Goal: Information Seeking & Learning: Learn about a topic

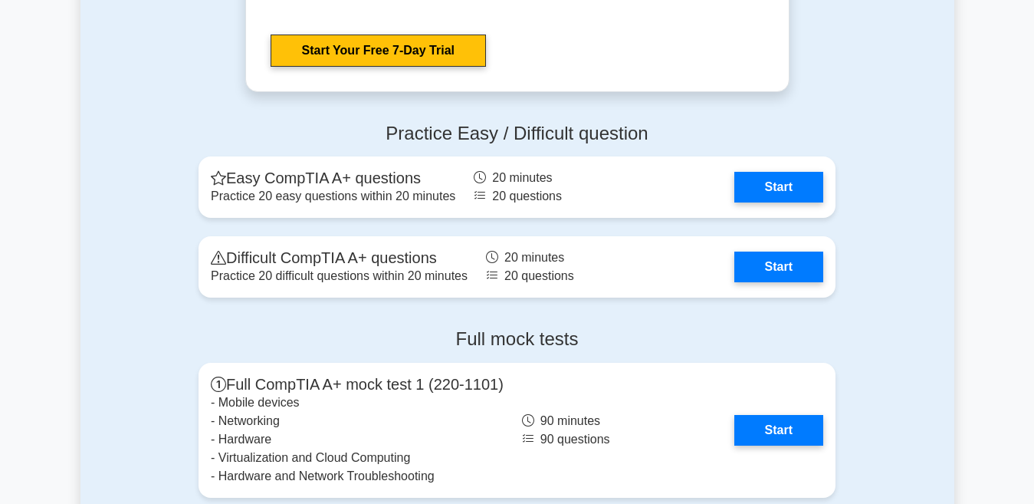
scroll to position [3056, 0]
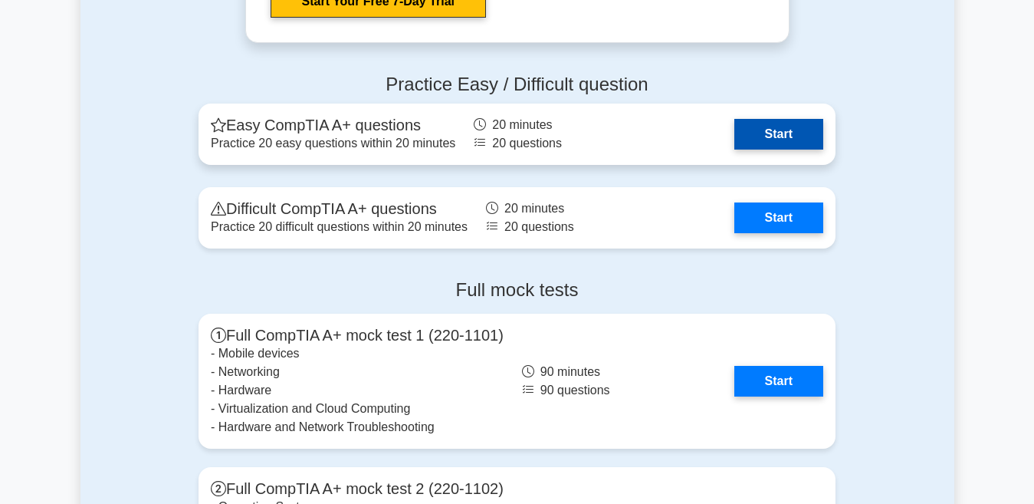
click at [791, 139] on link "Start" at bounding box center [779, 134] width 89 height 31
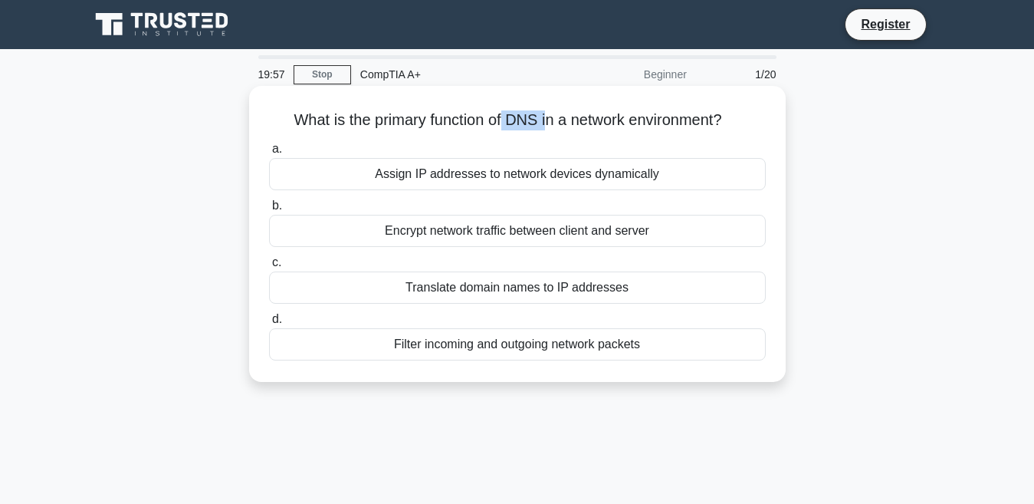
drag, startPoint x: 505, startPoint y: 121, endPoint x: 544, endPoint y: 117, distance: 40.1
click at [544, 117] on h5 "What is the primary function of DNS in a network environment? .spinner_0XTQ{tra…" at bounding box center [518, 120] width 500 height 20
click at [298, 117] on h5 "What is the primary function of DNS in a network environment? .spinner_0XTQ{tra…" at bounding box center [518, 120] width 500 height 20
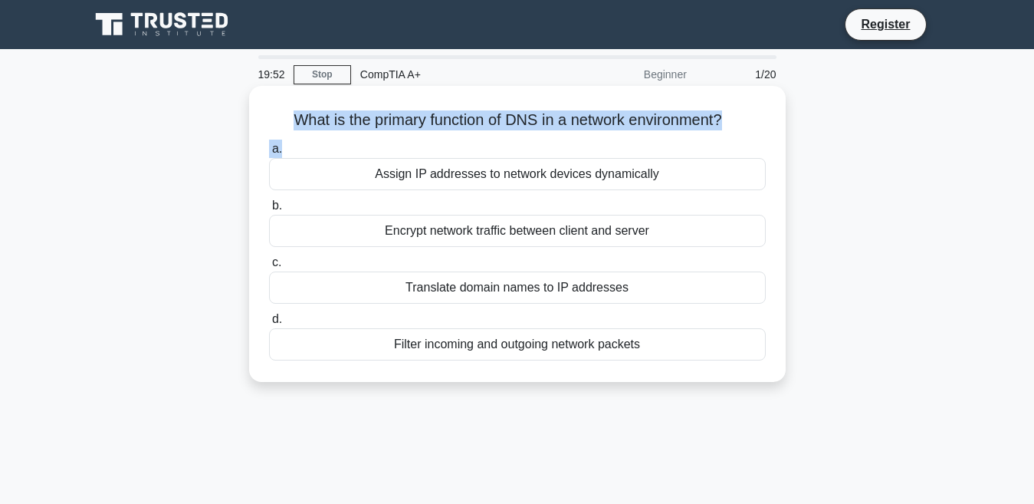
drag, startPoint x: 285, startPoint y: 118, endPoint x: 588, endPoint y: 135, distance: 303.3
click at [588, 135] on div "What is the primary function of DNS in a network environment? .spinner_0XTQ{tra…" at bounding box center [517, 234] width 524 height 284
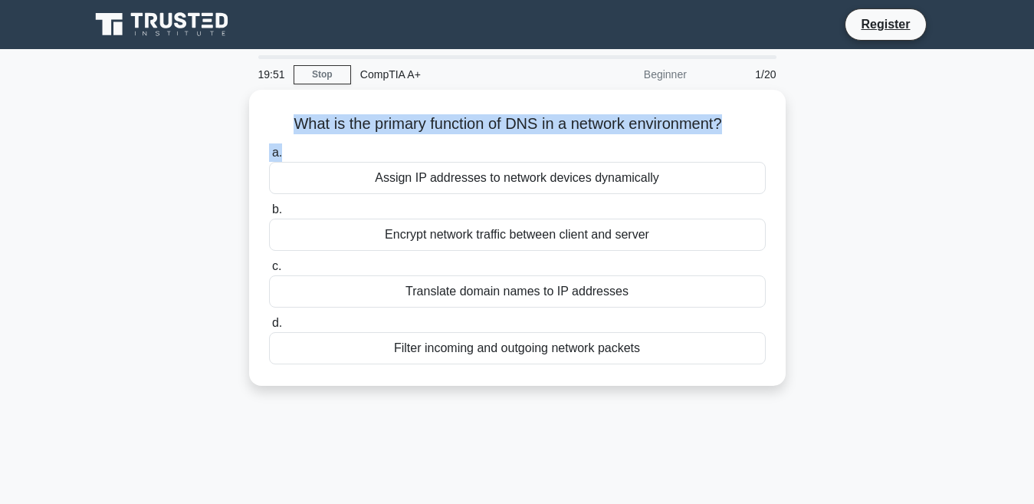
click at [200, 158] on div "What is the primary function of DNS in a network environment? .spinner_0XTQ{tra…" at bounding box center [518, 247] width 874 height 314
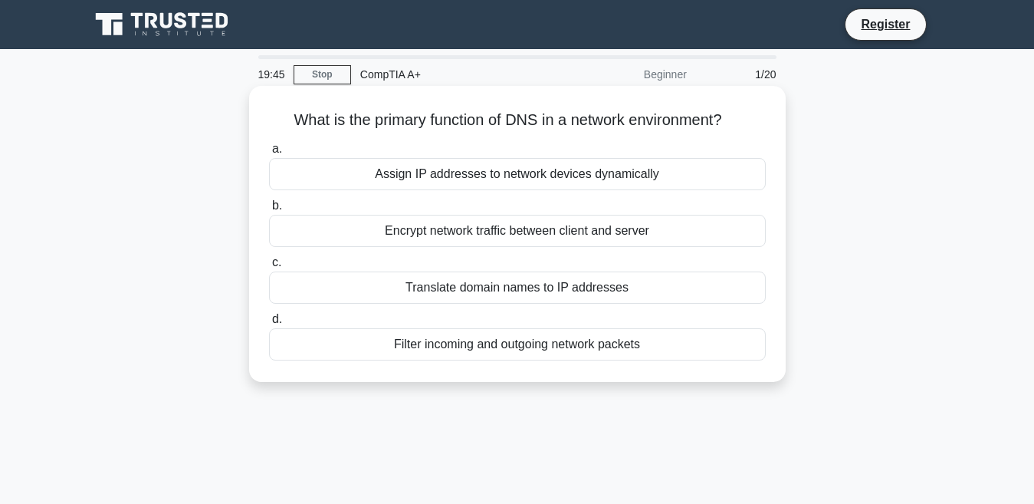
click at [492, 289] on div "Translate domain names to IP addresses" at bounding box center [517, 287] width 497 height 32
click at [269, 268] on input "c. Translate domain names to IP addresses" at bounding box center [269, 263] width 0 height 10
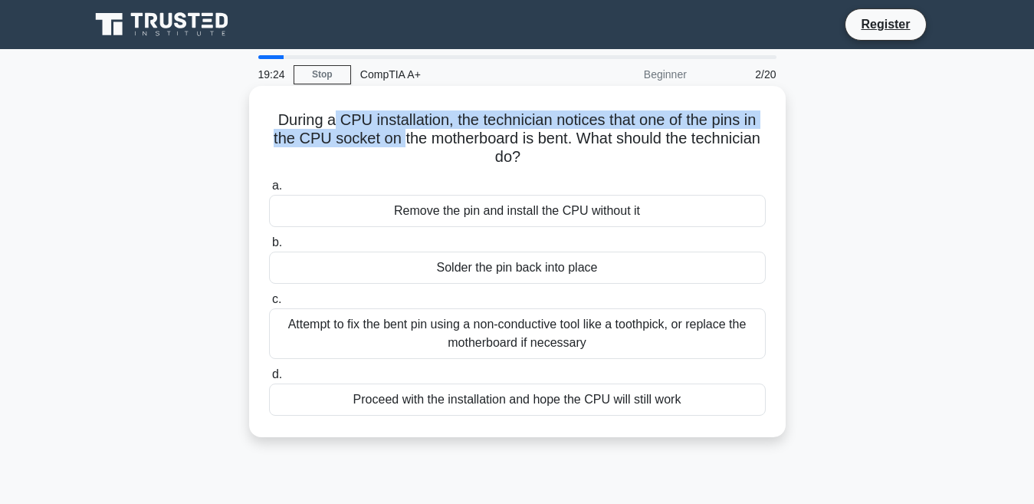
drag, startPoint x: 333, startPoint y: 119, endPoint x: 397, endPoint y: 143, distance: 68.9
click at [397, 143] on h5 "During a CPU installation, the technician notices that one of the pins in the C…" at bounding box center [518, 138] width 500 height 57
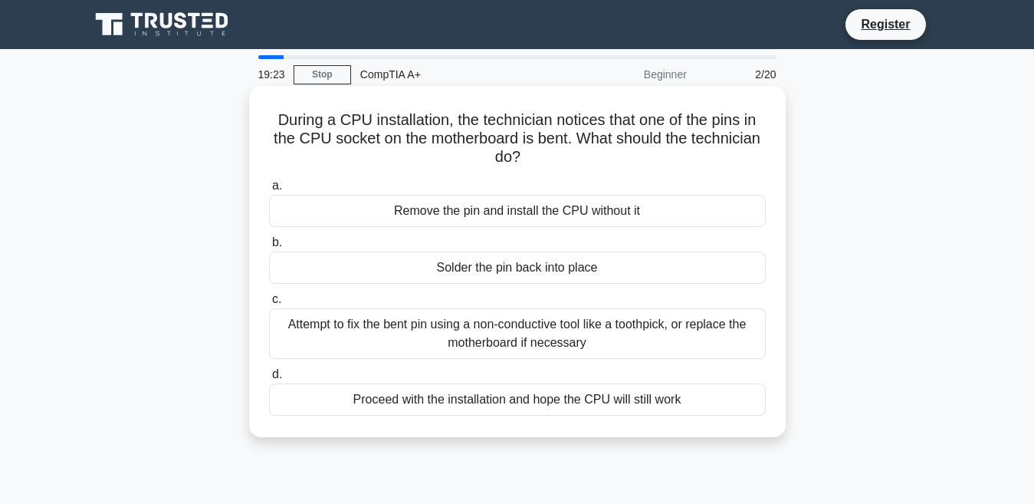
drag, startPoint x: 397, startPoint y: 143, endPoint x: 403, endPoint y: 150, distance: 8.2
click at [403, 150] on h5 "During a CPU installation, the technician notices that one of the pins in the C…" at bounding box center [518, 138] width 500 height 57
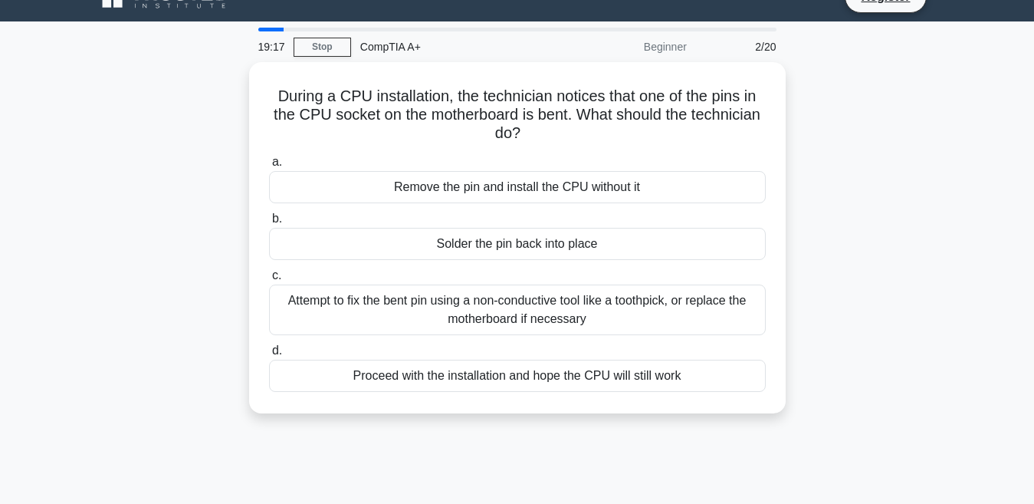
scroll to position [30, 0]
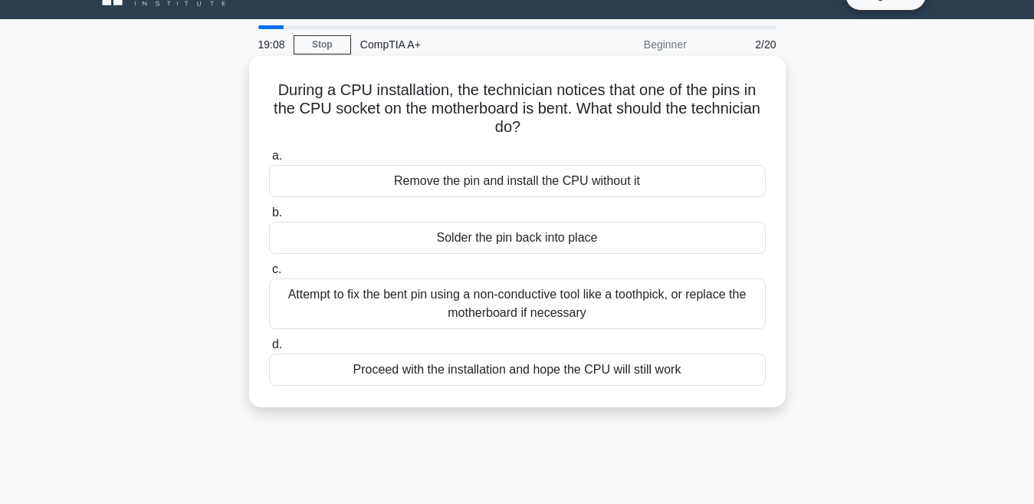
click at [535, 236] on div "Solder the pin back into place" at bounding box center [517, 238] width 497 height 32
click at [269, 218] on input "b. Solder the pin back into place" at bounding box center [269, 213] width 0 height 10
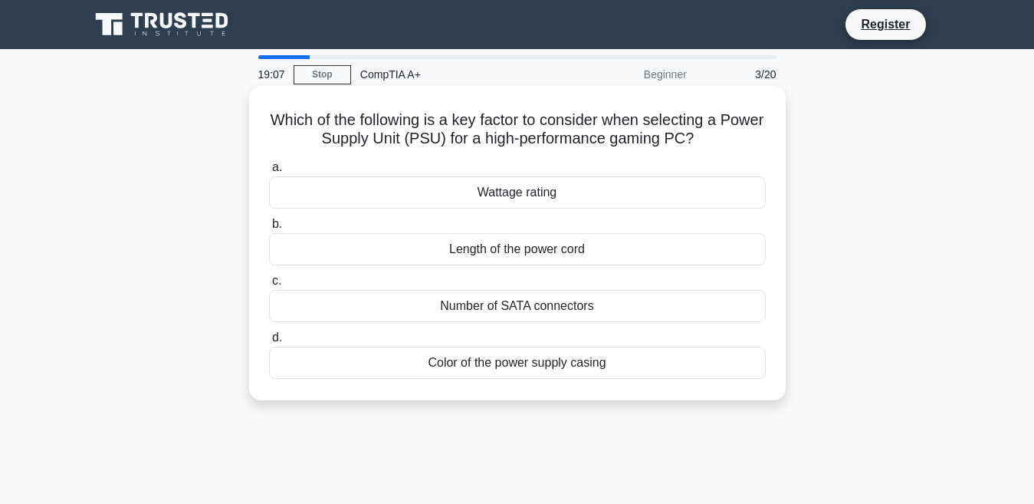
scroll to position [0, 0]
click at [291, 110] on h5 "Which of the following is a key factor to consider when selecting a Power Suppl…" at bounding box center [518, 129] width 500 height 38
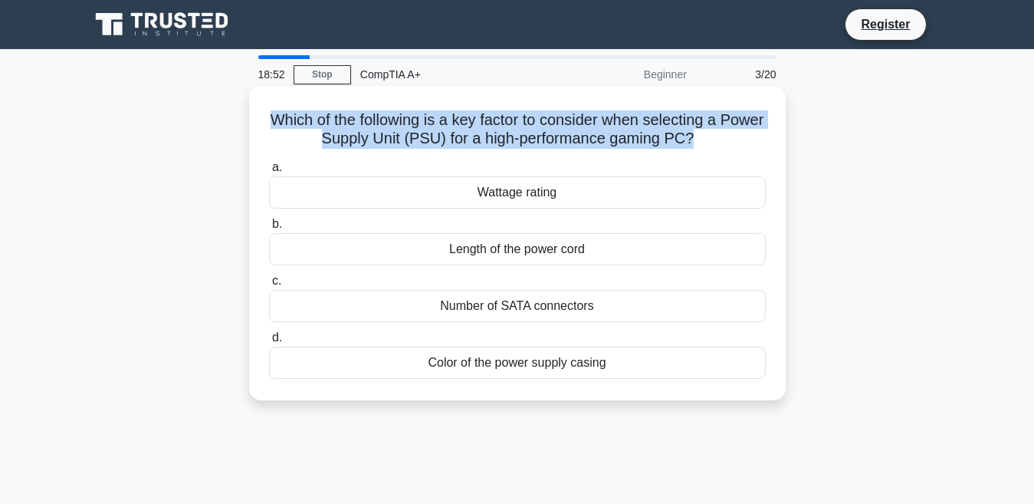
drag, startPoint x: 291, startPoint y: 110, endPoint x: 728, endPoint y: 150, distance: 439.6
click at [728, 149] on h5 "Which of the following is a key factor to consider when selecting a Power Suppl…" at bounding box center [518, 129] width 500 height 38
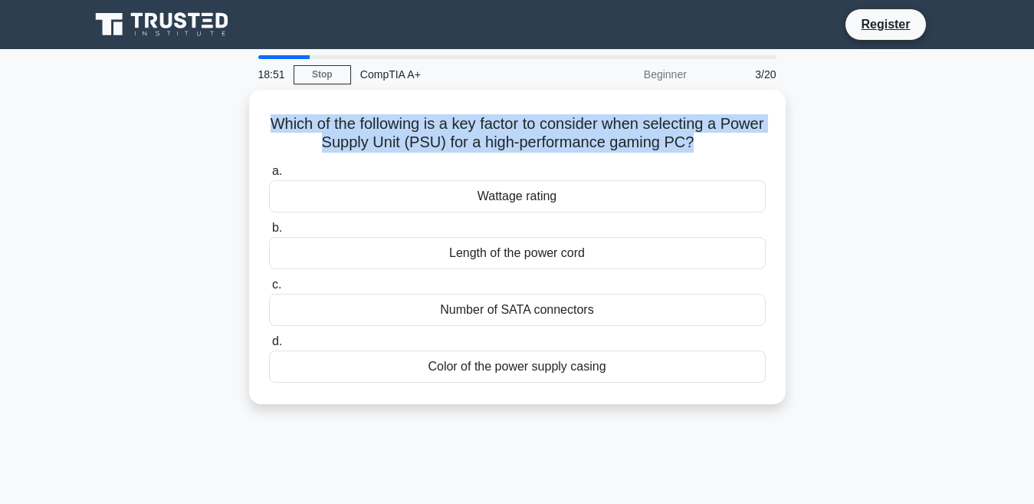
drag, startPoint x: 728, startPoint y: 150, endPoint x: 797, endPoint y: 182, distance: 75.5
click at [797, 182] on div "Which of the following is a key factor to consider when selecting a Power Suppl…" at bounding box center [518, 256] width 874 height 333
drag, startPoint x: 797, startPoint y: 182, endPoint x: 873, endPoint y: 195, distance: 77.8
click at [873, 195] on div "Which of the following is a key factor to consider when selecting a Power Suppl…" at bounding box center [518, 256] width 874 height 333
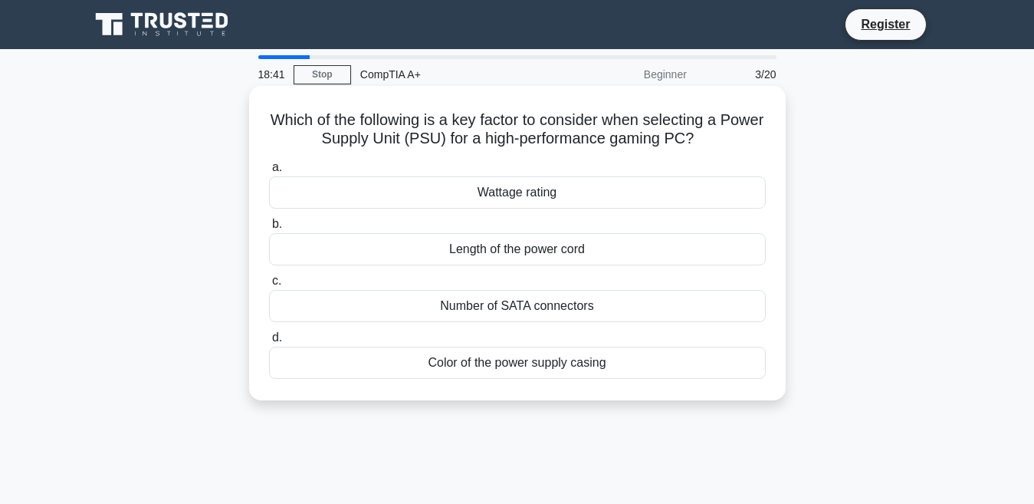
click at [570, 190] on div "Wattage rating" at bounding box center [517, 192] width 497 height 32
click at [269, 173] on input "a. Wattage rating" at bounding box center [269, 168] width 0 height 10
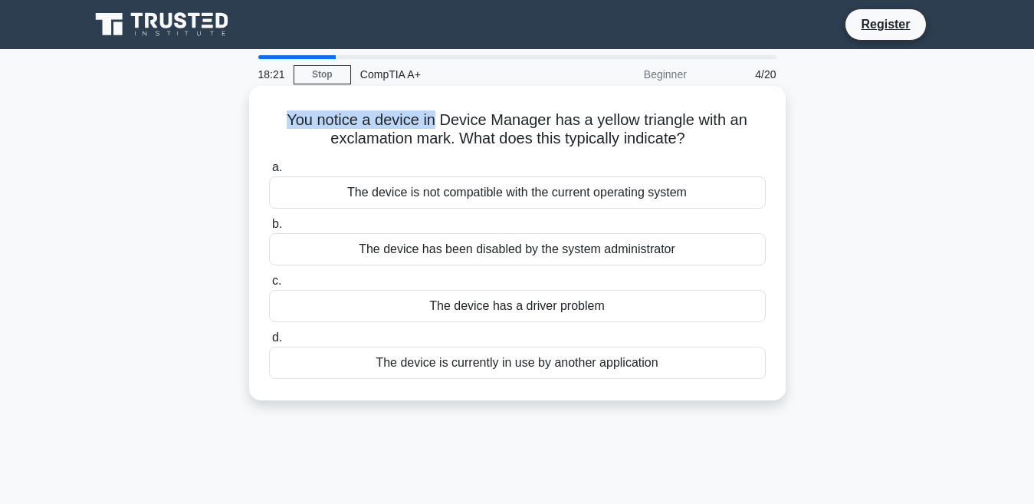
drag, startPoint x: 277, startPoint y: 122, endPoint x: 435, endPoint y: 120, distance: 158.0
click at [435, 120] on h5 "You notice a device in Device Manager has a yellow triangle with an exclamation…" at bounding box center [518, 129] width 500 height 38
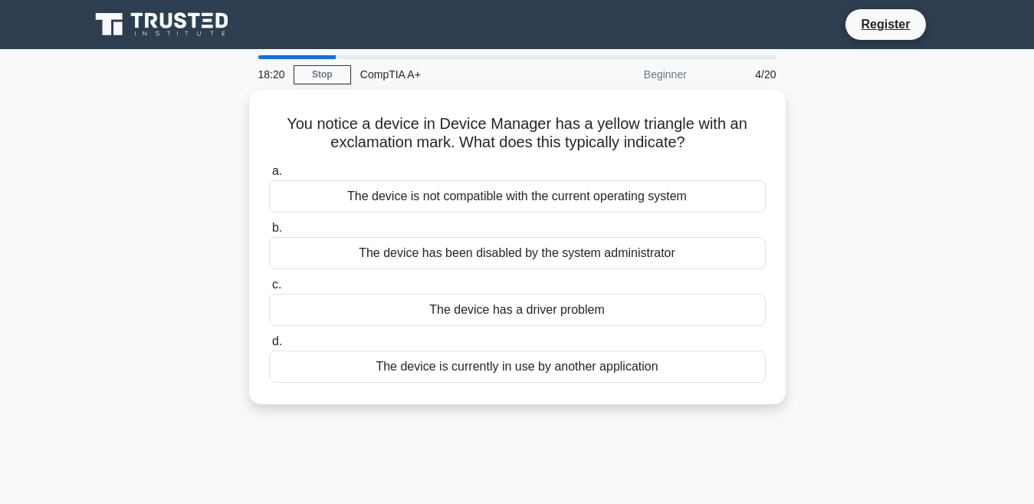
click at [100, 213] on div "You notice a device in Device Manager has a yellow triangle with an exclamation…" at bounding box center [518, 256] width 874 height 333
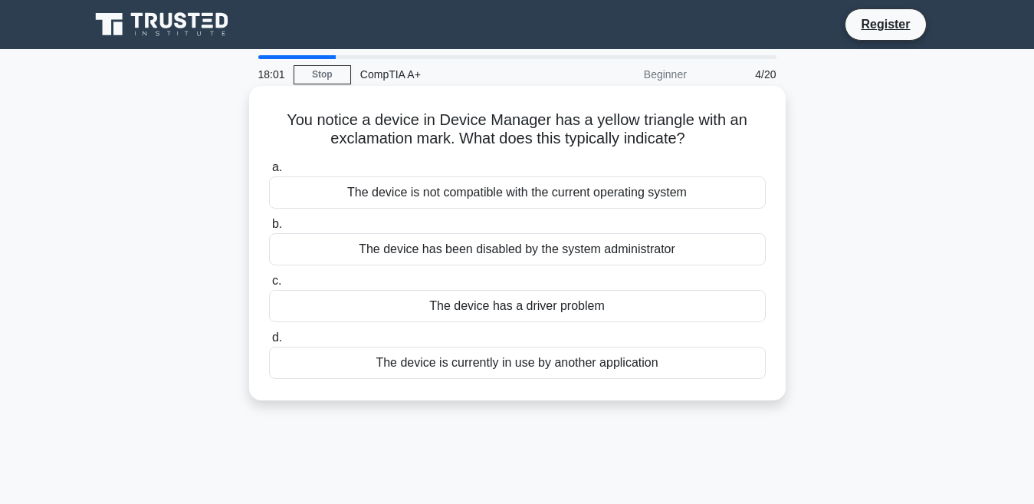
click at [521, 186] on div "The device is not compatible with the current operating system" at bounding box center [517, 192] width 497 height 32
click at [269, 173] on input "a. The device is not compatible with the current operating system" at bounding box center [269, 168] width 0 height 10
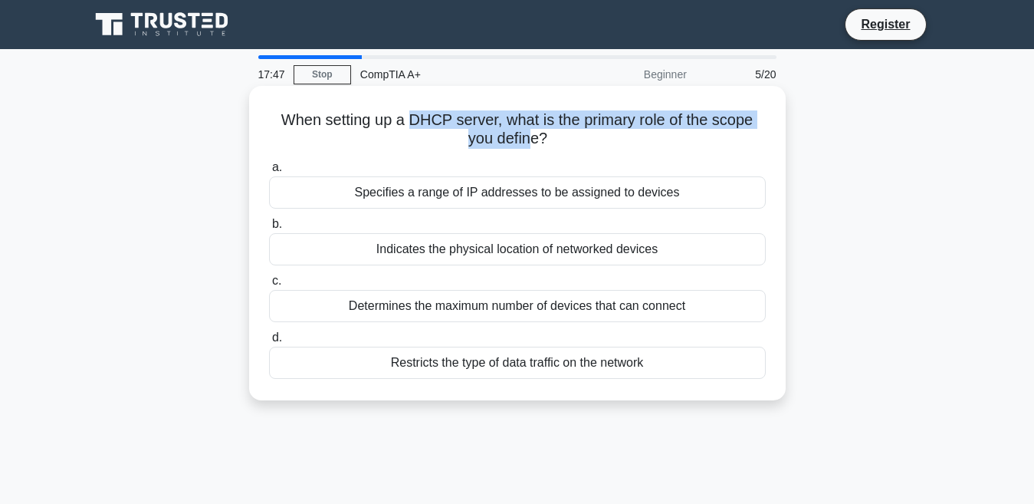
drag, startPoint x: 413, startPoint y: 119, endPoint x: 525, endPoint y: 132, distance: 113.5
click at [525, 132] on h5 "When setting up a DHCP server, what is the primary role of the scope you define…" at bounding box center [518, 129] width 500 height 38
drag, startPoint x: 525, startPoint y: 132, endPoint x: 459, endPoint y: 144, distance: 67.1
click at [459, 144] on h5 "When setting up a DHCP server, what is the primary role of the scope you define…" at bounding box center [518, 129] width 500 height 38
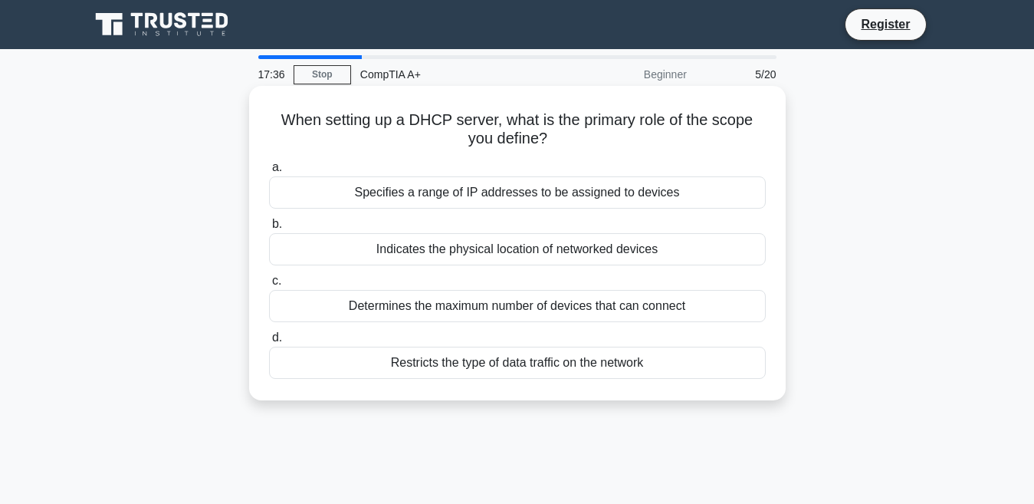
click at [508, 193] on div "Specifies a range of IP addresses to be assigned to devices" at bounding box center [517, 192] width 497 height 32
click at [269, 173] on input "a. Specifies a range of IP addresses to be assigned to devices" at bounding box center [269, 168] width 0 height 10
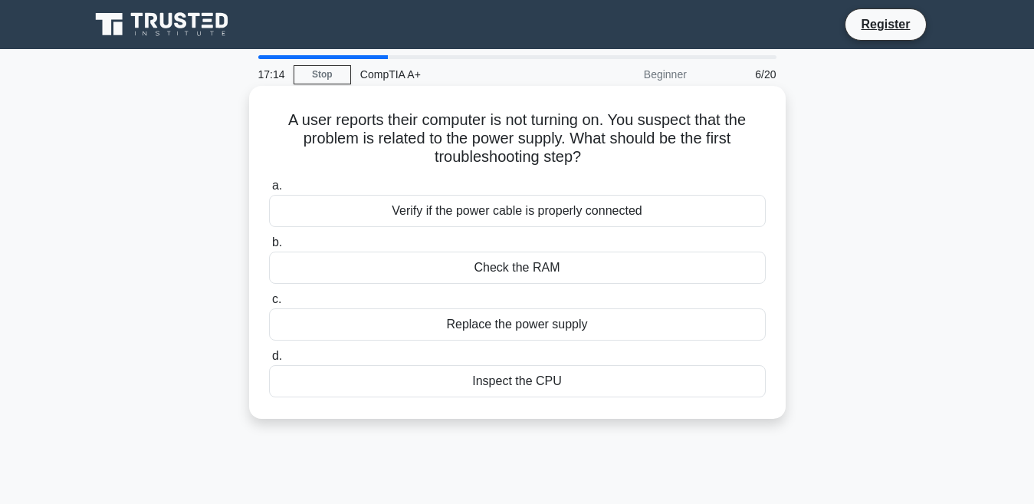
drag, startPoint x: 283, startPoint y: 114, endPoint x: 607, endPoint y: 150, distance: 326.3
click at [607, 150] on h5 "A user reports their computer is not turning on. You suspect that the problem i…" at bounding box center [518, 138] width 500 height 57
drag, startPoint x: 607, startPoint y: 150, endPoint x: 623, endPoint y: 166, distance: 22.2
click at [623, 166] on h5 "A user reports their computer is not turning on. You suspect that the problem i…" at bounding box center [518, 138] width 500 height 57
click at [536, 215] on div "Verify if the power cable is properly connected" at bounding box center [517, 211] width 497 height 32
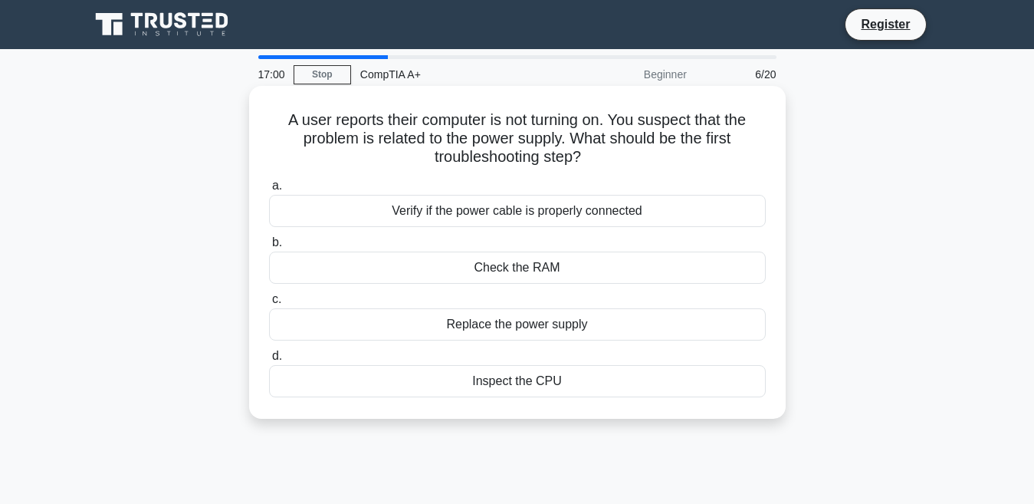
click at [269, 191] on input "a. Verify if the power cable is properly connected" at bounding box center [269, 186] width 0 height 10
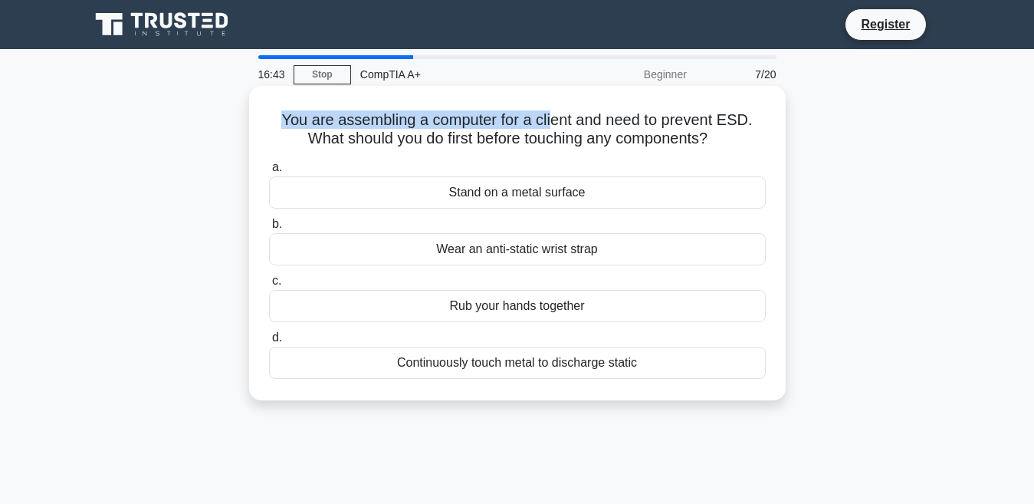
drag, startPoint x: 269, startPoint y: 121, endPoint x: 553, endPoint y: 106, distance: 284.1
click at [553, 106] on div "You are assembling a computer for a client and need to prevent ESD. What should…" at bounding box center [517, 243] width 524 height 302
drag, startPoint x: 553, startPoint y: 106, endPoint x: 567, endPoint y: 106, distance: 13.8
click at [562, 106] on div "You are assembling a computer for a client and need to prevent ESD. What should…" at bounding box center [517, 243] width 524 height 302
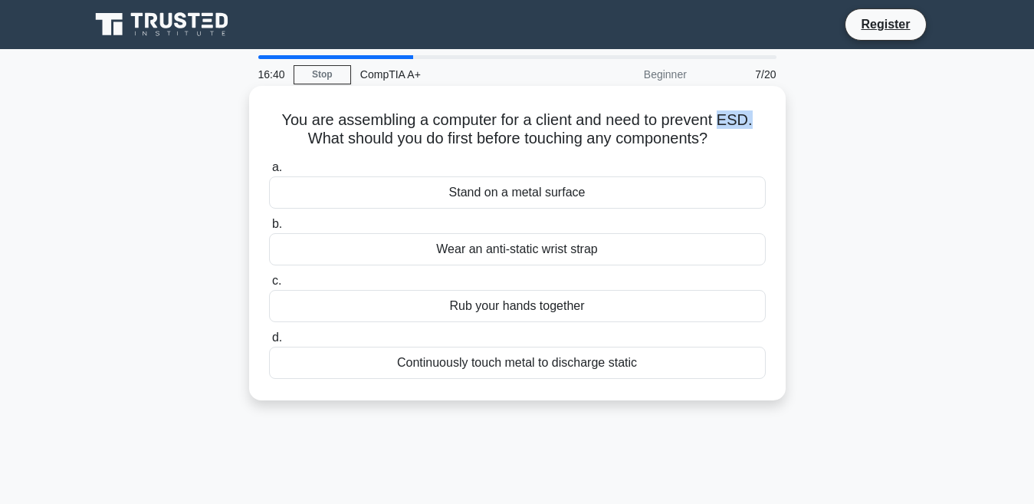
drag, startPoint x: 725, startPoint y: 122, endPoint x: 757, endPoint y: 121, distance: 31.4
click at [757, 121] on h5 "You are assembling a computer for a client and need to prevent ESD. What should…" at bounding box center [518, 129] width 500 height 38
drag, startPoint x: 757, startPoint y: 121, endPoint x: 738, endPoint y: 123, distance: 18.5
copy h5 "ESD."
click at [710, 130] on h5 "You are assembling a computer for a client and need to prevent ESD. What should…" at bounding box center [518, 129] width 500 height 38
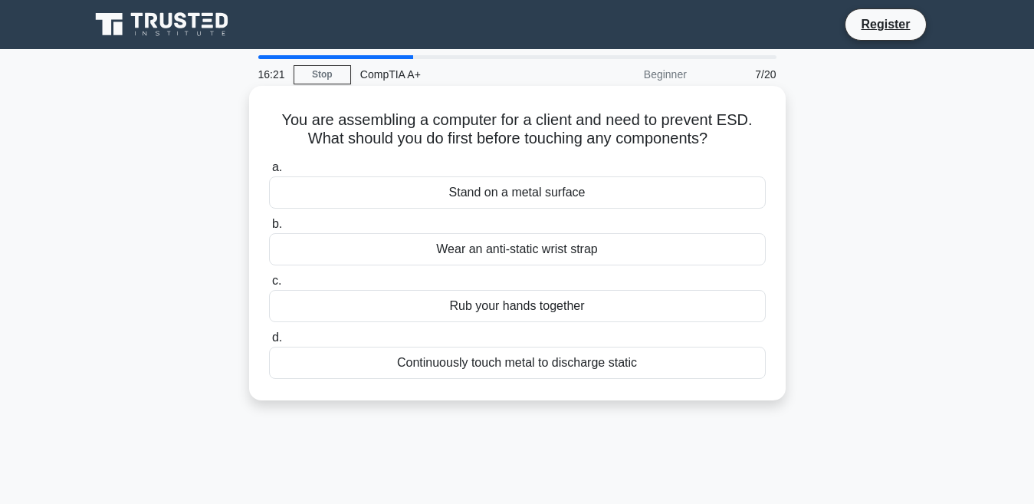
click at [503, 251] on div "Wear an anti-static wrist strap" at bounding box center [517, 249] width 497 height 32
click at [269, 229] on input "b. Wear an anti-static wrist strap" at bounding box center [269, 224] width 0 height 10
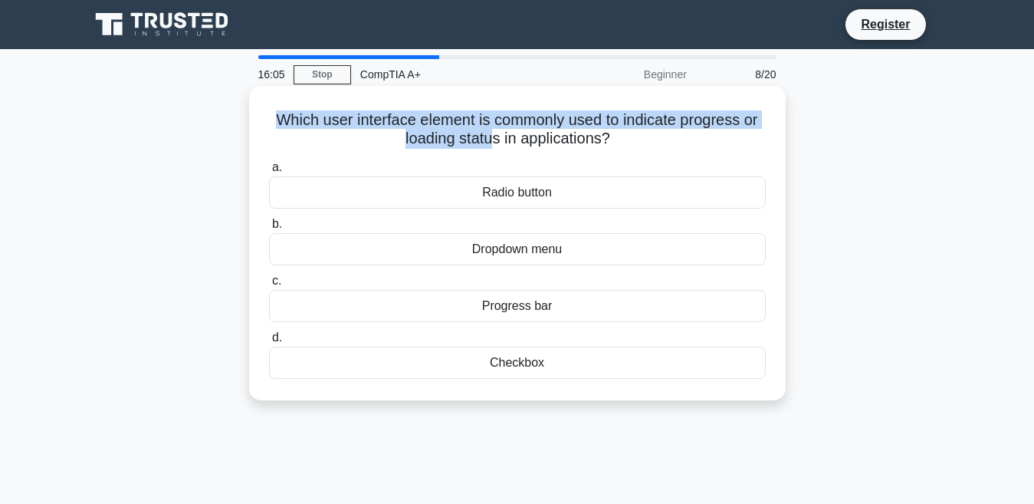
drag, startPoint x: 271, startPoint y: 117, endPoint x: 493, endPoint y: 149, distance: 224.6
click at [493, 149] on h5 "Which user interface element is commonly used to indicate progress or loading s…" at bounding box center [518, 129] width 500 height 38
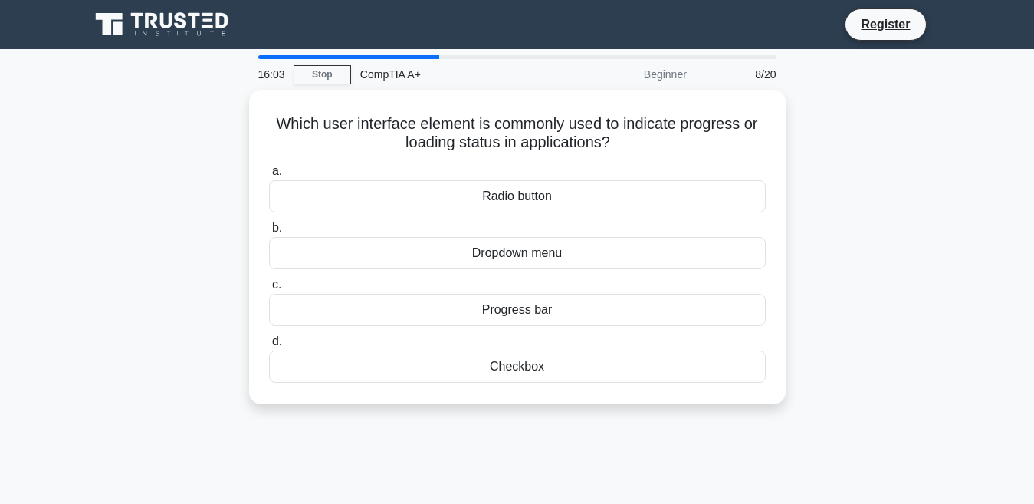
click at [35, 198] on main "16:03 Stop CompTIA A+ Beginner 8/20 Which user interface element is commonly us…" at bounding box center [517, 438] width 1034 height 779
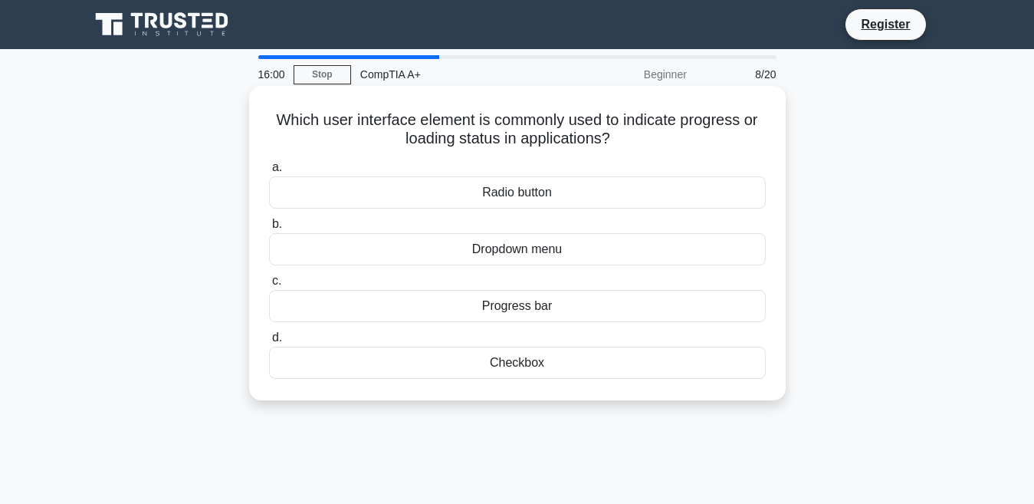
click at [511, 310] on div "Progress bar" at bounding box center [517, 306] width 497 height 32
click at [269, 286] on input "c. Progress bar" at bounding box center [269, 281] width 0 height 10
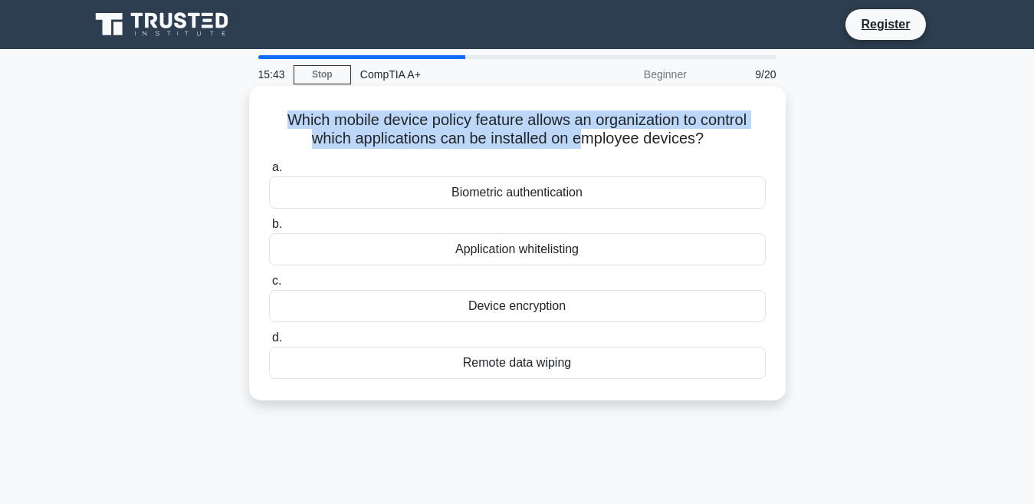
drag, startPoint x: 280, startPoint y: 120, endPoint x: 590, endPoint y: 146, distance: 310.9
click at [590, 146] on h5 "Which mobile device policy feature allows an organization to control which appl…" at bounding box center [518, 129] width 500 height 38
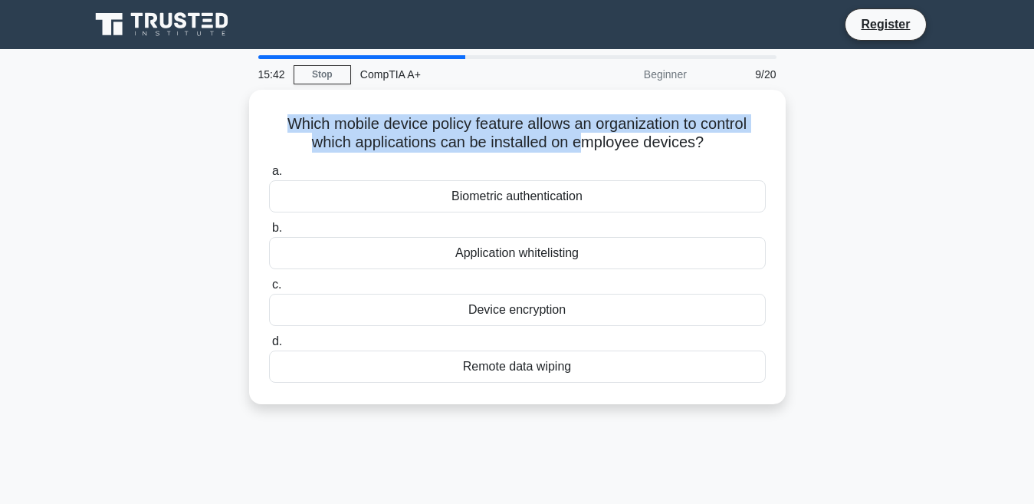
click at [948, 198] on div "Which mobile device policy feature allows an organization to control which appl…" at bounding box center [518, 256] width 874 height 333
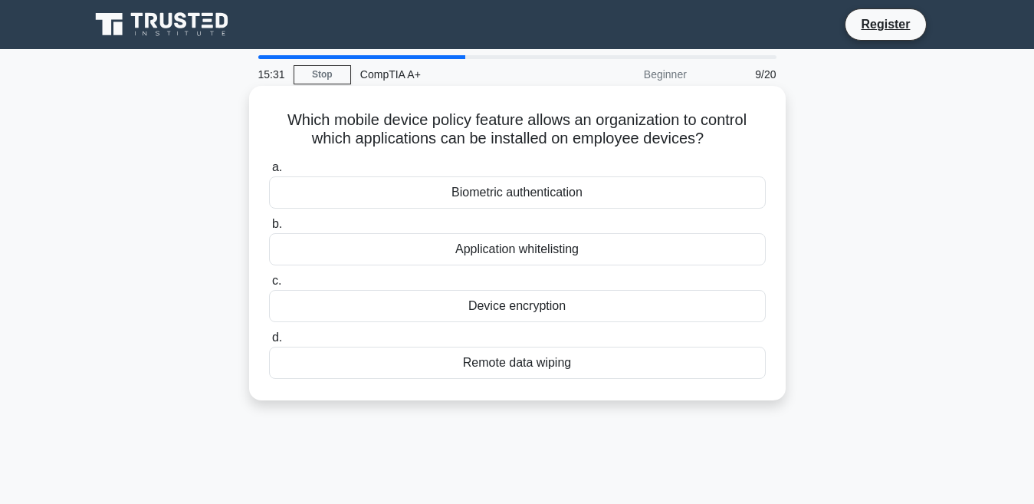
click at [560, 368] on div "Remote data wiping" at bounding box center [517, 363] width 497 height 32
click at [269, 343] on input "d. Remote data wiping" at bounding box center [269, 338] width 0 height 10
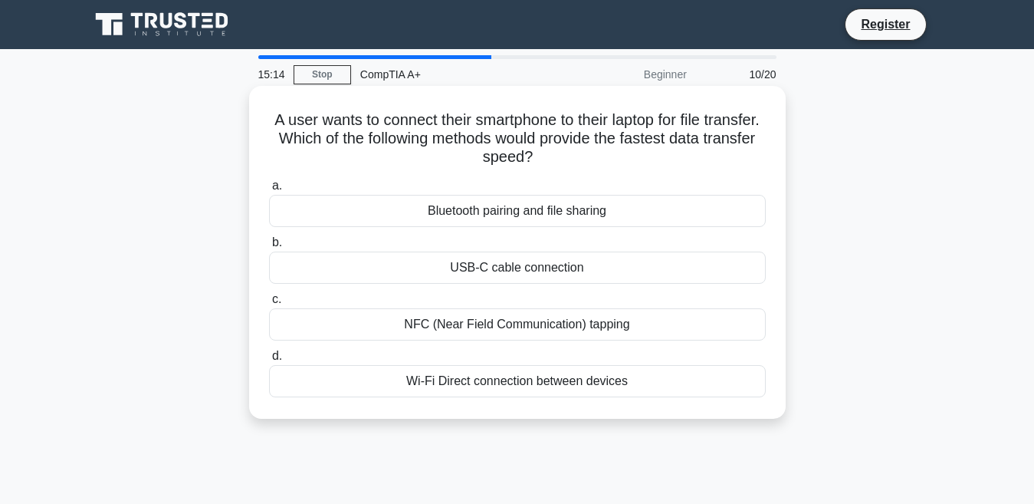
drag, startPoint x: 294, startPoint y: 116, endPoint x: 636, endPoint y: 161, distance: 345.0
click at [636, 161] on h5 "A user wants to connect their smartphone to their laptop for file transfer. Whi…" at bounding box center [518, 138] width 500 height 57
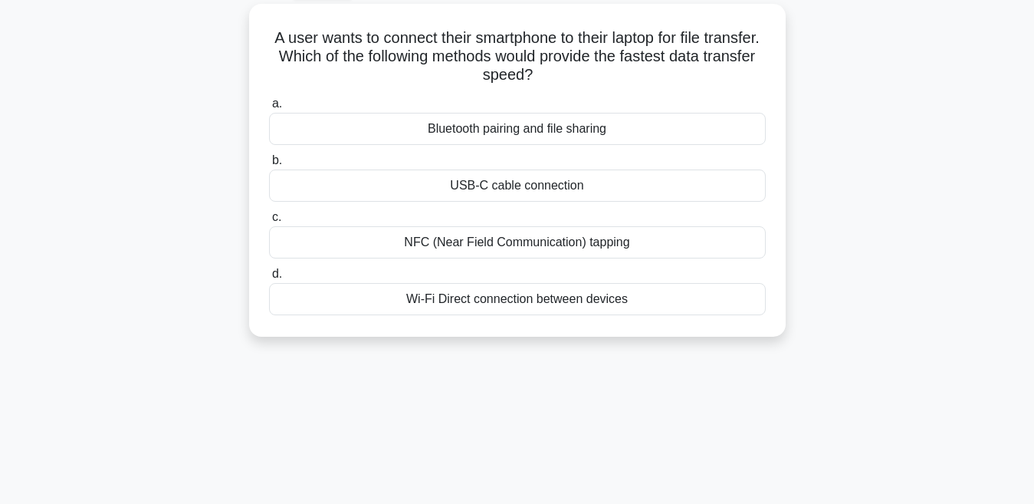
scroll to position [40, 0]
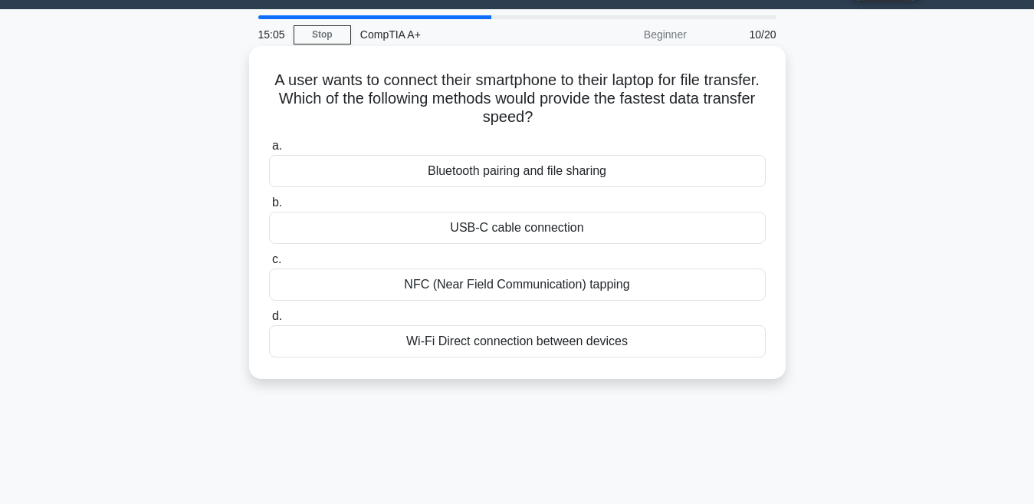
click at [518, 234] on div "USB-C cable connection" at bounding box center [517, 228] width 497 height 32
click at [269, 208] on input "b. USB-C cable connection" at bounding box center [269, 203] width 0 height 10
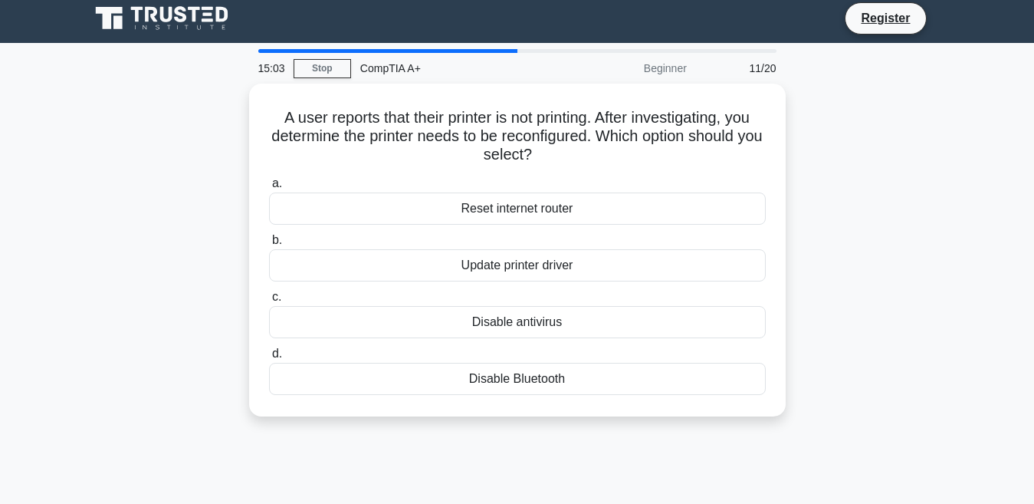
scroll to position [2, 0]
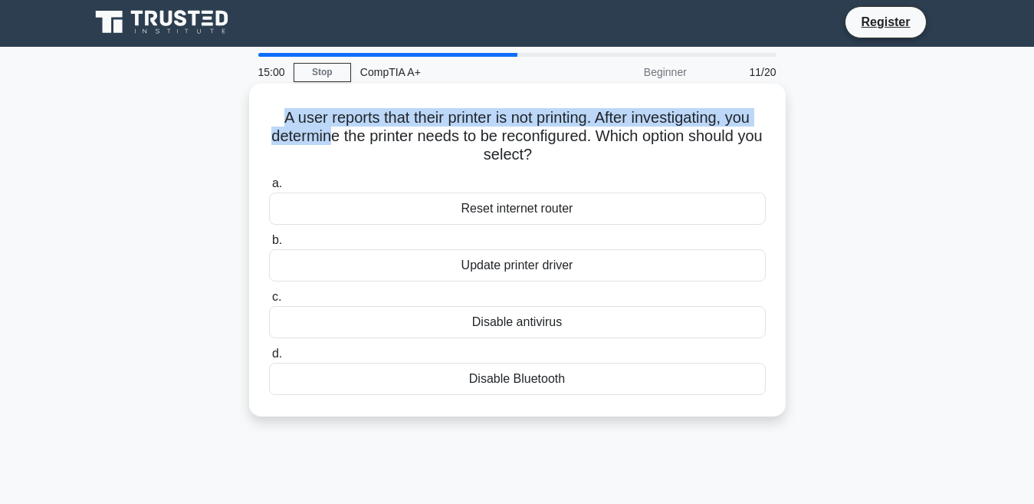
drag, startPoint x: 274, startPoint y: 118, endPoint x: 342, endPoint y: 127, distance: 68.9
click at [342, 127] on h5 "A user reports that their printer is not printing. After investigating, you det…" at bounding box center [518, 136] width 500 height 57
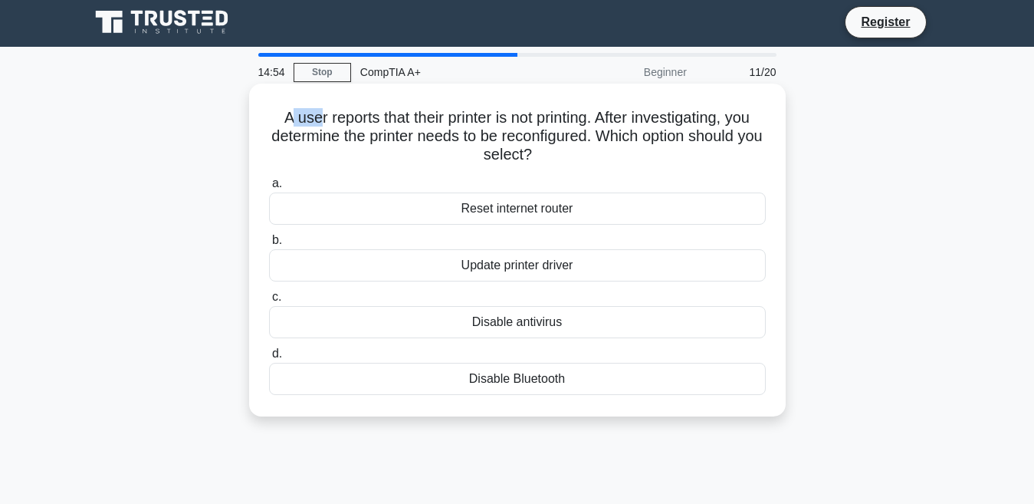
drag, startPoint x: 334, startPoint y: 112, endPoint x: 308, endPoint y: 106, distance: 26.0
click at [308, 108] on h5 "A user reports that their printer is not printing. After investigating, you det…" at bounding box center [518, 136] width 500 height 57
click at [307, 107] on div "A user reports that their printer is not printing. After investigating, you det…" at bounding box center [517, 250] width 524 height 321
drag, startPoint x: 270, startPoint y: 112, endPoint x: 296, endPoint y: 113, distance: 26.1
click at [296, 113] on h5 "A user reports that their printer is not printing. After investigating, you det…" at bounding box center [518, 136] width 500 height 57
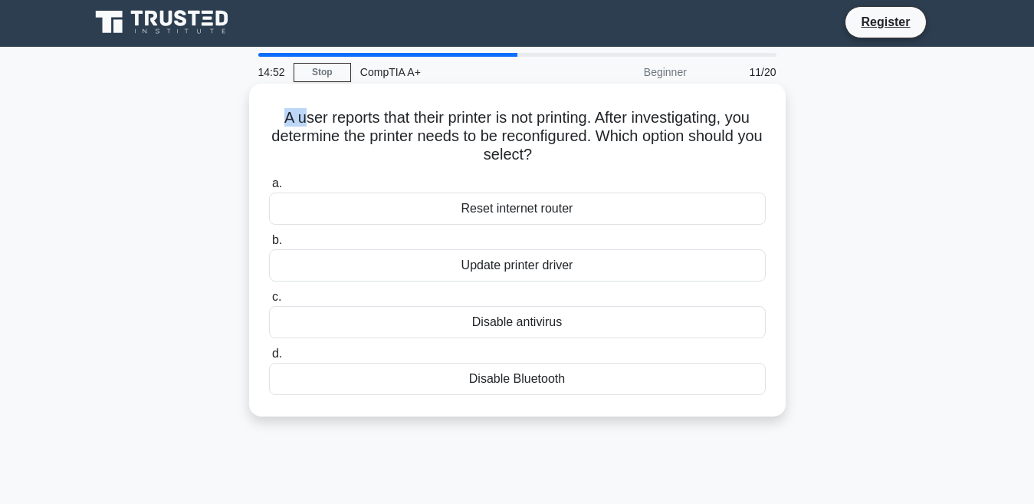
drag, startPoint x: 296, startPoint y: 113, endPoint x: 287, endPoint y: 114, distance: 9.2
click at [296, 114] on h5 "A user reports that their printer is not printing. After investigating, you det…" at bounding box center [518, 136] width 500 height 57
drag, startPoint x: 273, startPoint y: 115, endPoint x: 324, endPoint y: 123, distance: 51.9
click at [324, 123] on h5 "A user reports that their printer is not printing. After investigating, you det…" at bounding box center [518, 136] width 500 height 57
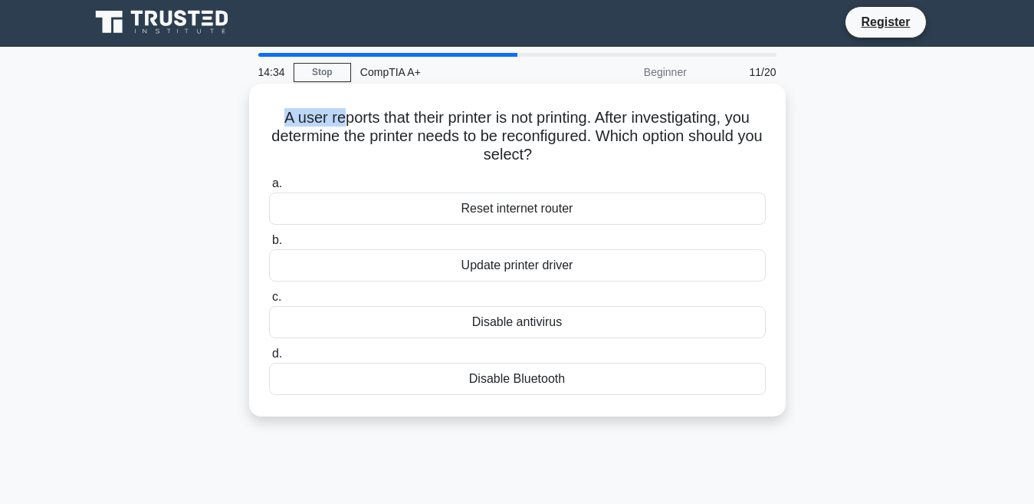
drag, startPoint x: 269, startPoint y: 121, endPoint x: 337, endPoint y: 120, distance: 67.5
click at [337, 120] on h5 "A user reports that their printer is not printing. After investigating, you det…" at bounding box center [518, 136] width 500 height 57
click at [270, 128] on h5 "A user reports that their printer is not printing. After investigating, you det…" at bounding box center [518, 136] width 500 height 57
drag, startPoint x: 276, startPoint y: 119, endPoint x: 666, endPoint y: 158, distance: 391.5
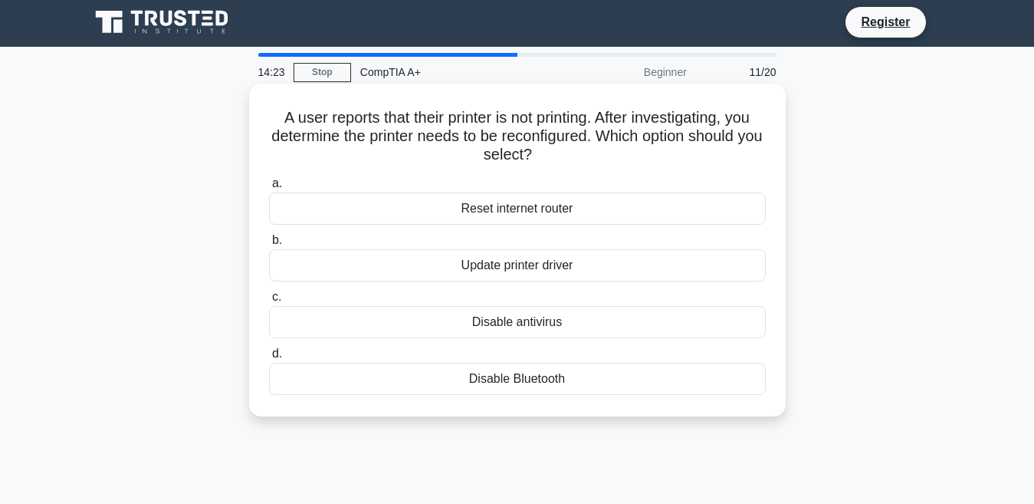
click at [666, 158] on h5 "A user reports that their printer is not printing. After investigating, you det…" at bounding box center [518, 136] width 500 height 57
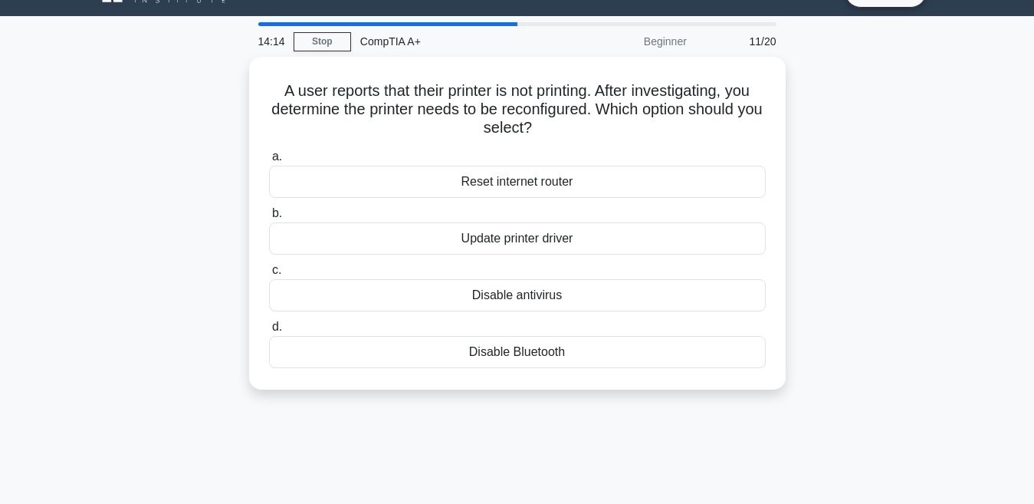
scroll to position [30, 0]
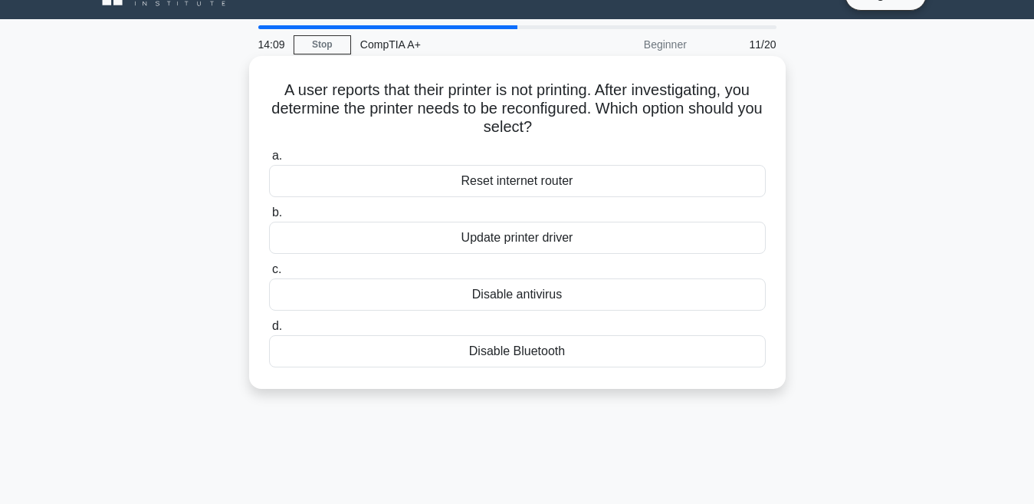
click at [544, 235] on div "Update printer driver" at bounding box center [517, 238] width 497 height 32
click at [269, 218] on input "b. Update printer driver" at bounding box center [269, 213] width 0 height 10
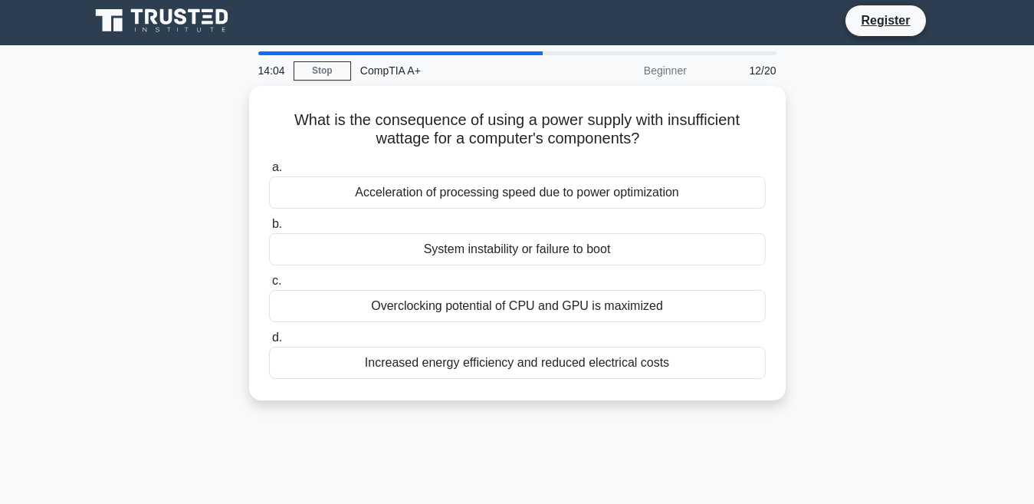
scroll to position [2, 0]
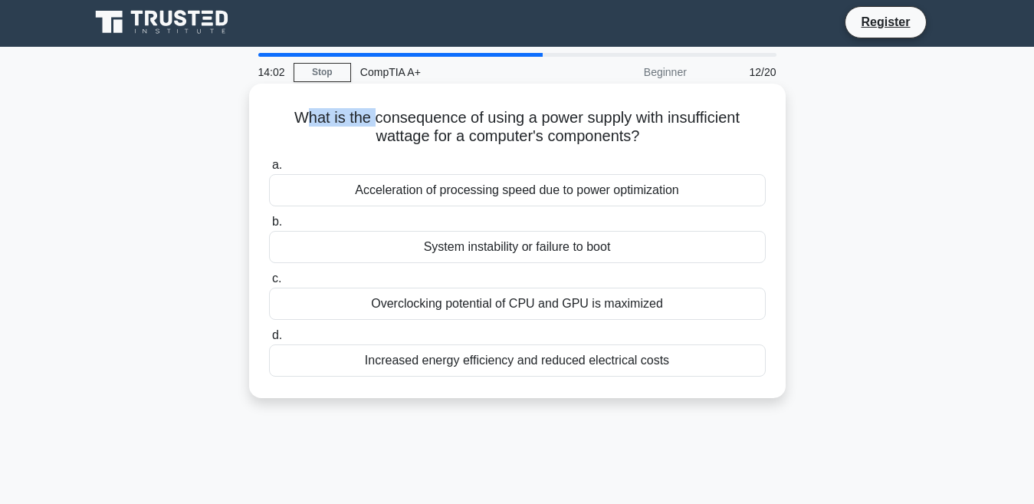
drag, startPoint x: 296, startPoint y: 114, endPoint x: 370, endPoint y: 126, distance: 74.5
click at [370, 126] on h5 "What is the consequence of using a power supply with insufficient wattage for a…" at bounding box center [518, 127] width 500 height 38
drag, startPoint x: 295, startPoint y: 120, endPoint x: 315, endPoint y: 119, distance: 20.0
click at [315, 119] on h5 "What is the consequence of using a power supply with insufficient wattage for a…" at bounding box center [518, 127] width 500 height 38
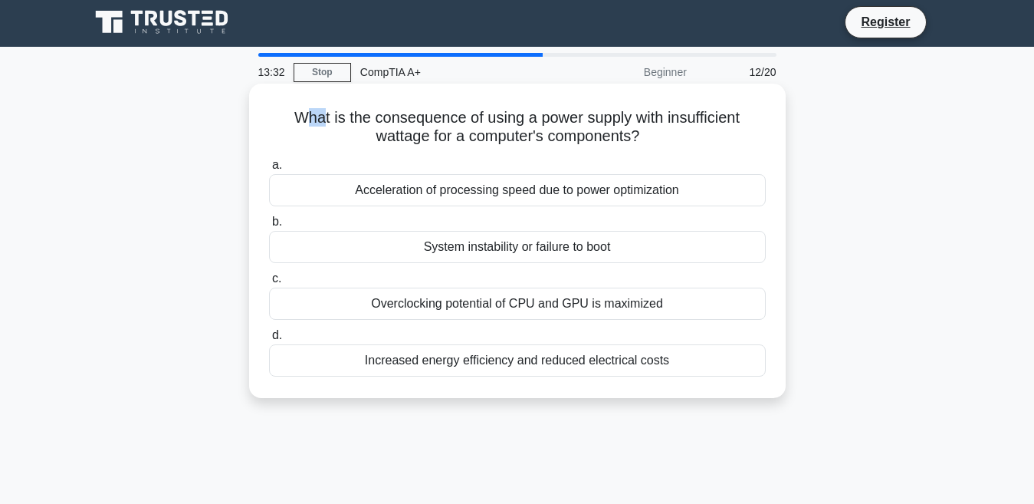
click at [315, 119] on h5 "What is the consequence of using a power supply with insufficient wattage for a…" at bounding box center [518, 127] width 500 height 38
drag, startPoint x: 315, startPoint y: 119, endPoint x: 303, endPoint y: 116, distance: 12.6
click at [303, 116] on h5 "What is the consequence of using a power supply with insufficient wattage for a…" at bounding box center [518, 127] width 500 height 38
drag, startPoint x: 364, startPoint y: 136, endPoint x: 401, endPoint y: 136, distance: 36.8
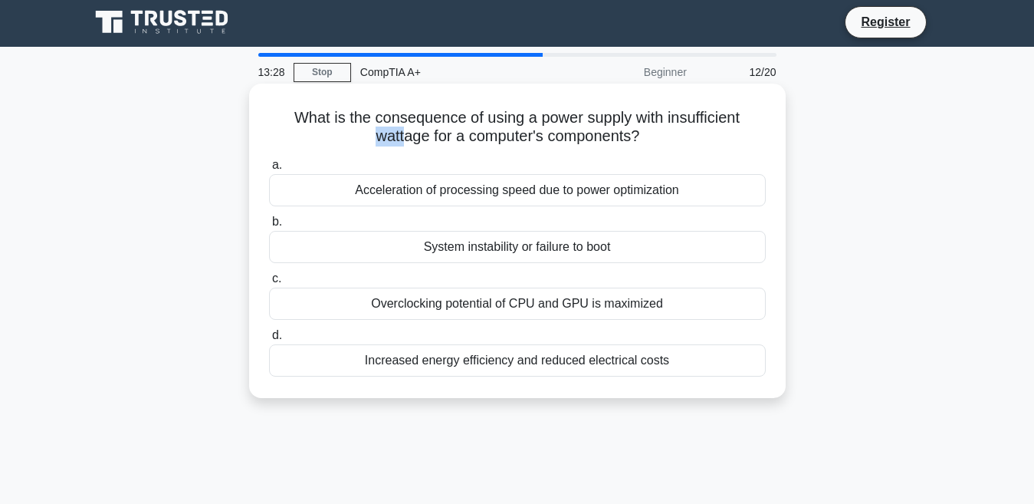
click at [401, 136] on h5 "What is the consequence of using a power supply with insufficient wattage for a…" at bounding box center [518, 127] width 500 height 38
drag, startPoint x: 401, startPoint y: 136, endPoint x: 333, endPoint y: 147, distance: 69.1
click at [333, 146] on h5 "What is the consequence of using a power supply with insufficient wattage for a…" at bounding box center [518, 127] width 500 height 38
drag, startPoint x: 298, startPoint y: 115, endPoint x: 675, endPoint y: 134, distance: 377.7
click at [675, 134] on h5 "What is the consequence of using a power supply with insufficient wattage for a…" at bounding box center [518, 127] width 500 height 38
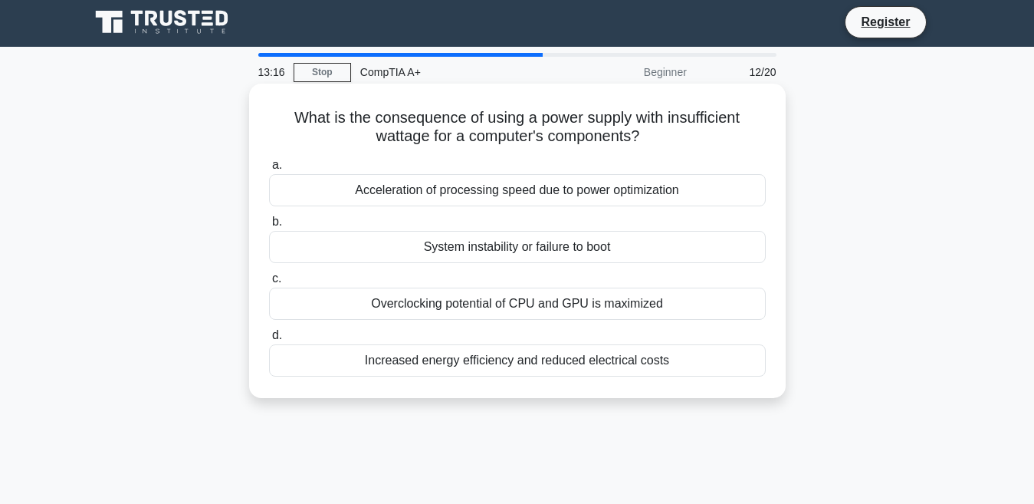
click at [675, 134] on h5 "What is the consequence of using a power supply with insufficient wattage for a…" at bounding box center [518, 127] width 500 height 38
click at [582, 362] on div "Increased energy efficiency and reduced electrical costs" at bounding box center [517, 360] width 497 height 32
click at [269, 340] on input "d. Increased energy efficiency and reduced electrical costs" at bounding box center [269, 335] width 0 height 10
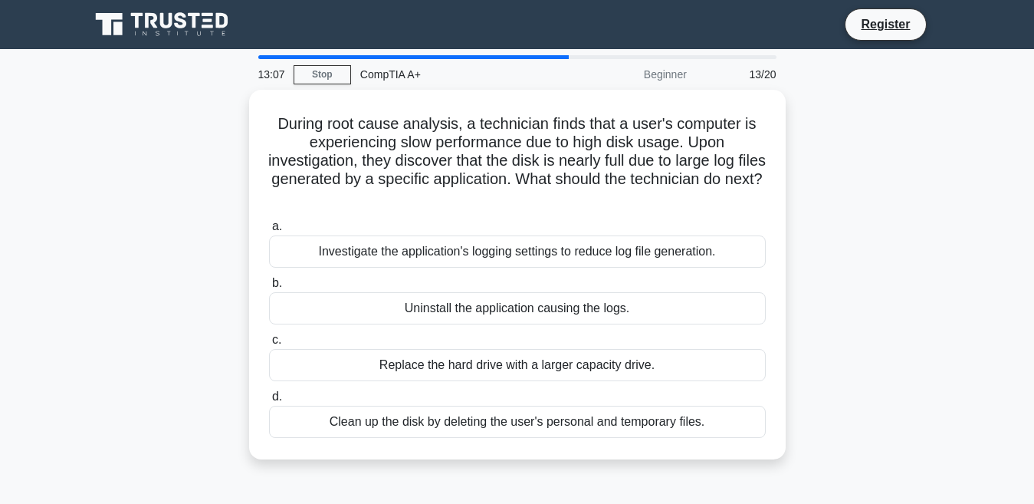
scroll to position [0, 0]
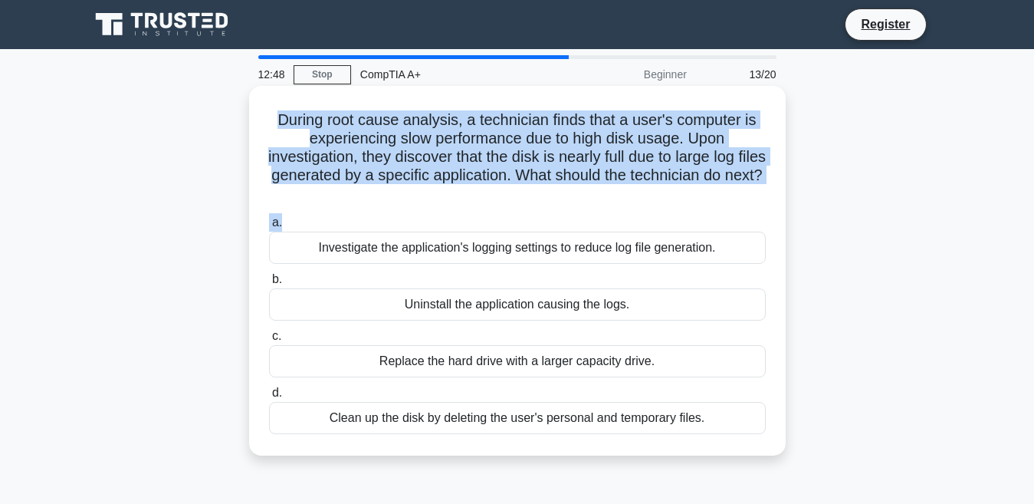
drag, startPoint x: 278, startPoint y: 117, endPoint x: 712, endPoint y: 216, distance: 445.3
click at [712, 216] on div "During root cause analysis, a technician finds that a user's computer is experi…" at bounding box center [517, 270] width 524 height 357
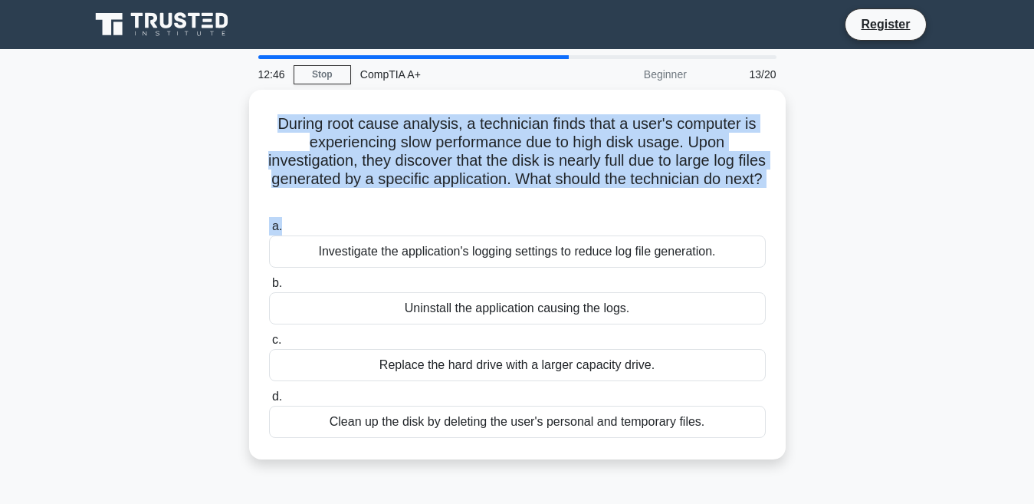
drag, startPoint x: 712, startPoint y: 216, endPoint x: 844, endPoint y: 211, distance: 132.0
click at [844, 211] on div "During root cause analysis, a technician finds that a user's computer is experi…" at bounding box center [518, 284] width 874 height 388
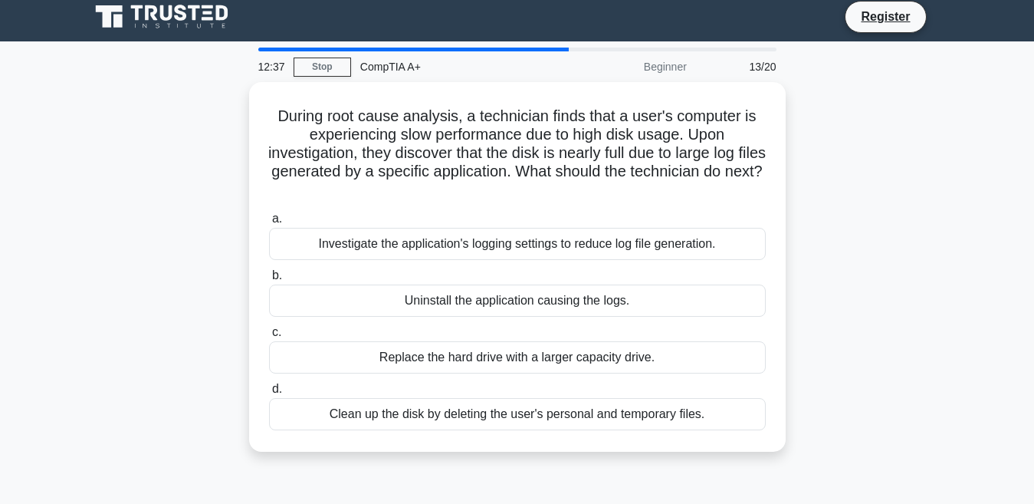
scroll to position [4, 0]
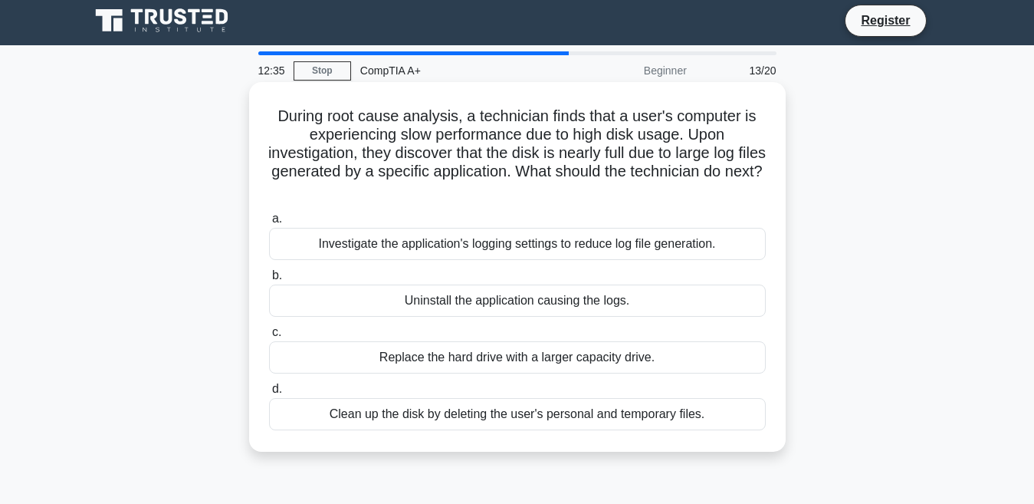
click at [603, 240] on div "Investigate the application's logging settings to reduce log file generation." at bounding box center [517, 244] width 497 height 32
click at [269, 224] on input "a. Investigate the application's logging settings to reduce log file generation." at bounding box center [269, 219] width 0 height 10
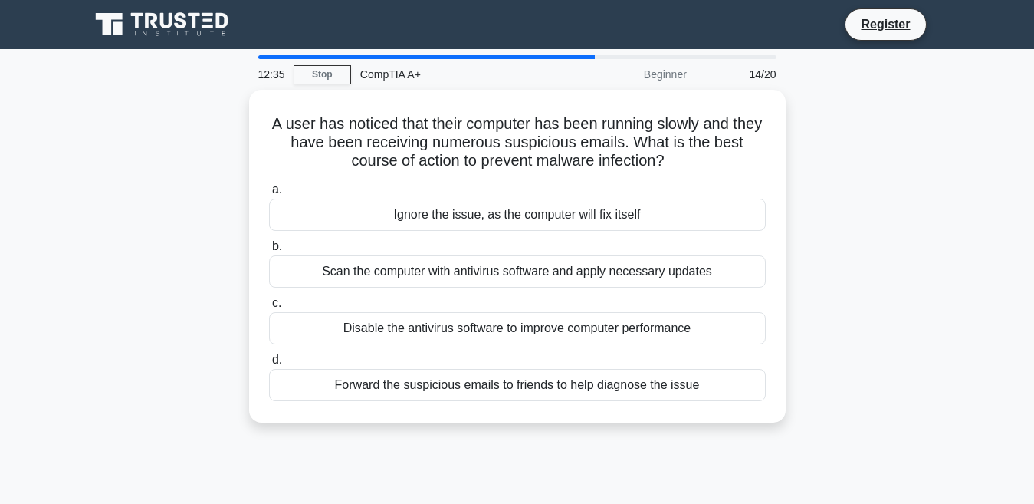
scroll to position [0, 0]
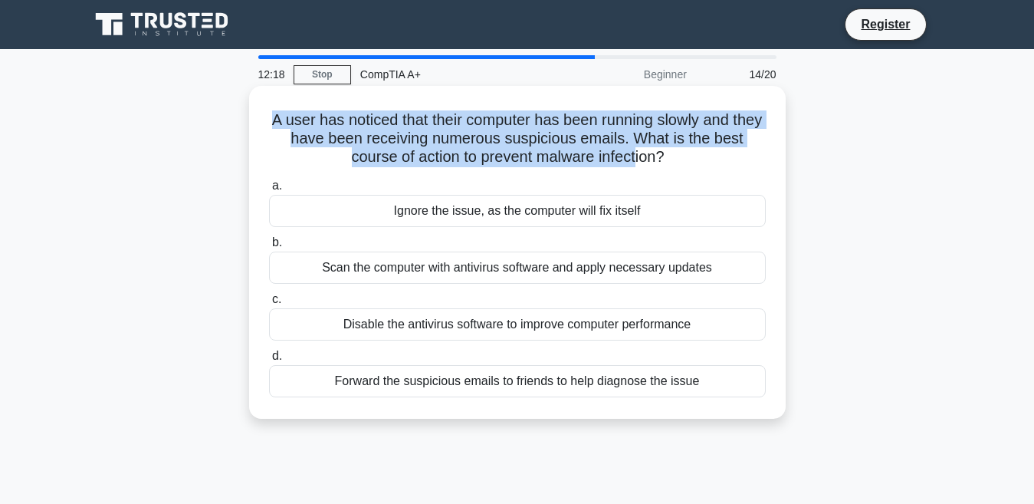
drag, startPoint x: 276, startPoint y: 122, endPoint x: 640, endPoint y: 170, distance: 367.4
click at [640, 170] on div "A user has noticed that their computer has been running slowly and they have be…" at bounding box center [517, 252] width 524 height 321
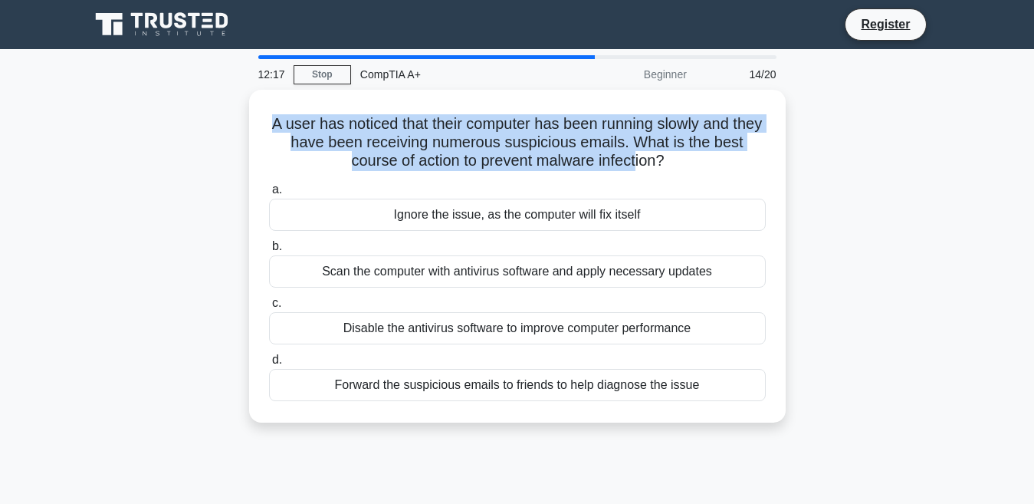
click at [854, 188] on div "A user has noticed that their computer has been running slowly and they have be…" at bounding box center [518, 265] width 874 height 351
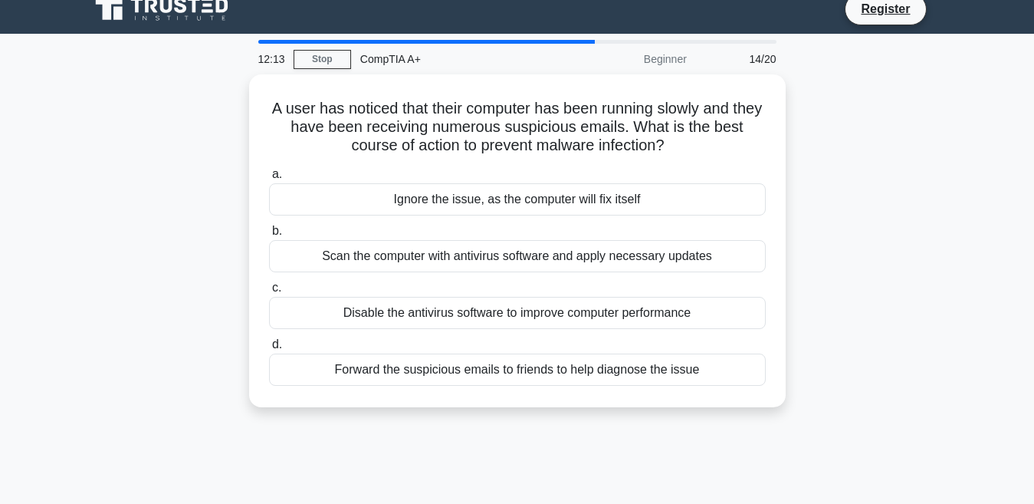
scroll to position [15, 0]
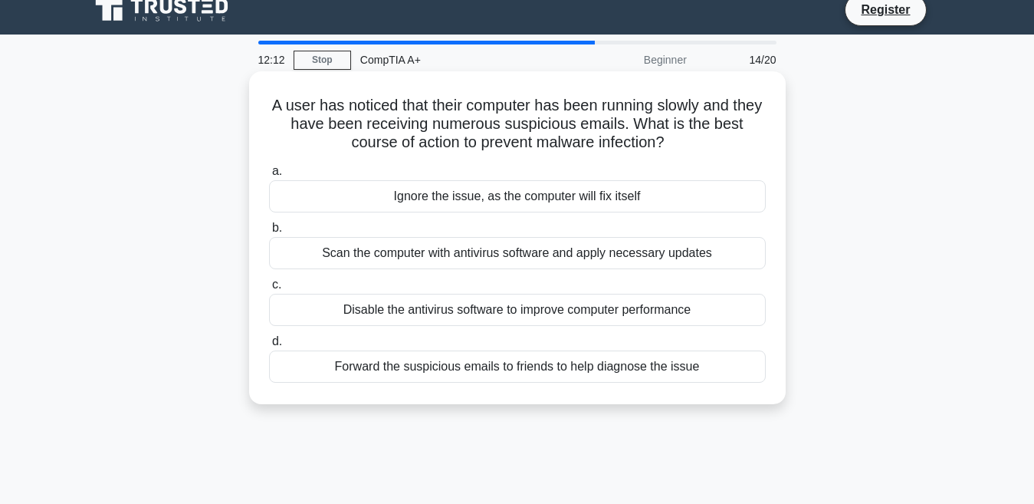
click at [551, 260] on div "Scan the computer with antivirus software and apply necessary updates" at bounding box center [517, 253] width 497 height 32
click at [269, 233] on input "b. Scan the computer with antivirus software and apply necessary updates" at bounding box center [269, 228] width 0 height 10
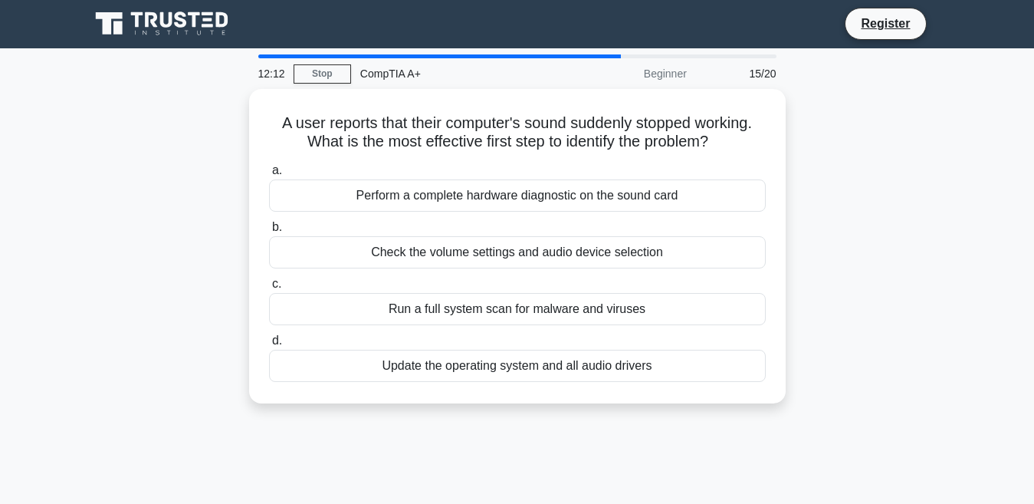
scroll to position [0, 0]
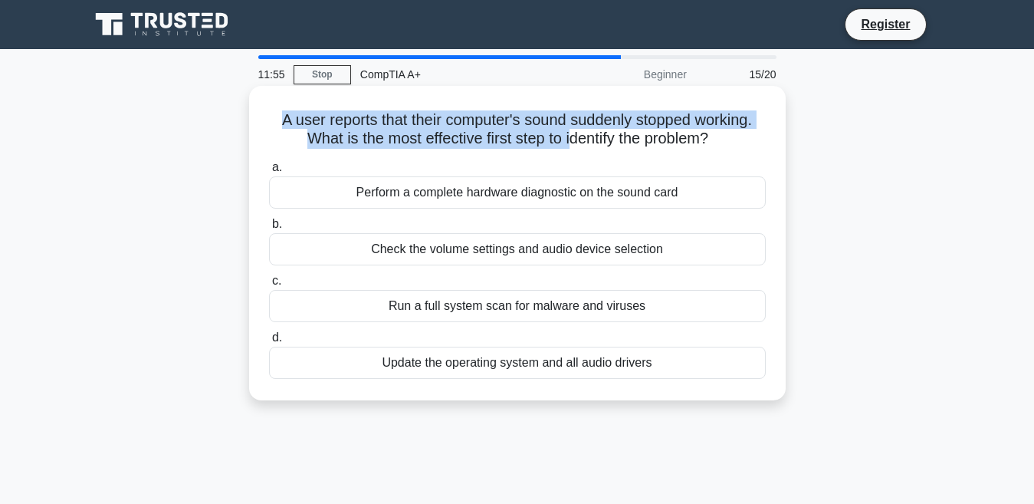
drag, startPoint x: 276, startPoint y: 120, endPoint x: 570, endPoint y: 135, distance: 294.8
click at [570, 135] on h5 "A user reports that their computer's sound suddenly stopped working. What is th…" at bounding box center [518, 129] width 500 height 38
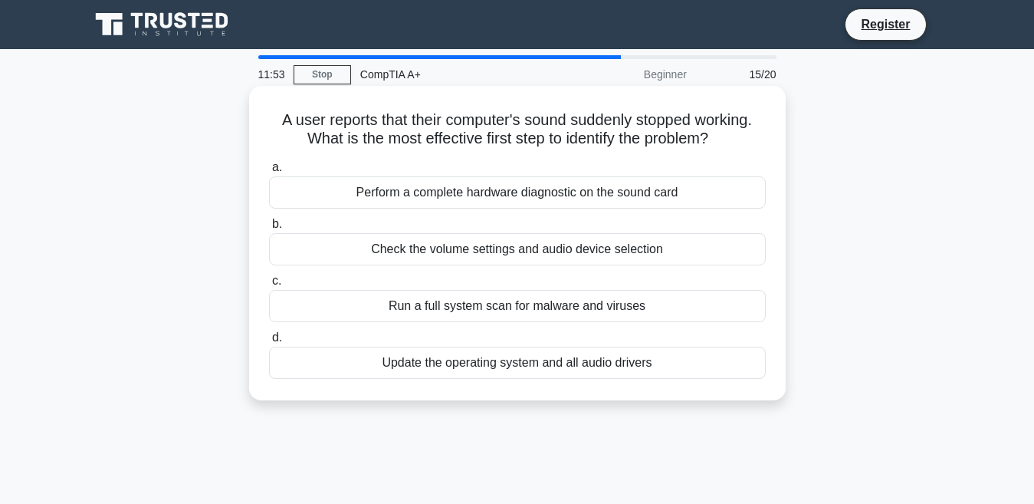
drag, startPoint x: 570, startPoint y: 135, endPoint x: 577, endPoint y: 140, distance: 8.7
click at [577, 140] on h5 "A user reports that their computer's sound suddenly stopped working. What is th…" at bounding box center [518, 129] width 500 height 38
click at [480, 371] on div "Update the operating system and all audio drivers" at bounding box center [517, 363] width 497 height 32
click at [269, 343] on input "d. Update the operating system and all audio drivers" at bounding box center [269, 338] width 0 height 10
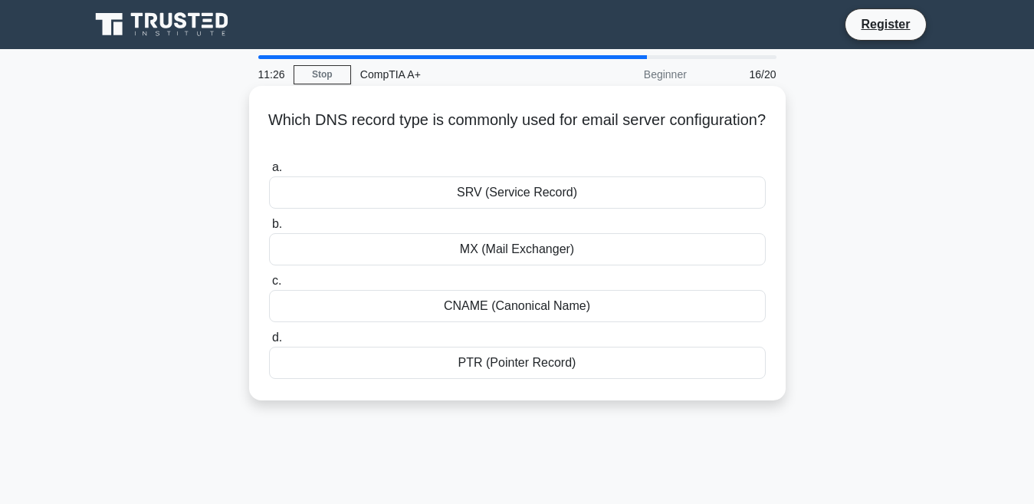
drag, startPoint x: 317, startPoint y: 122, endPoint x: 592, endPoint y: 130, distance: 275.4
click at [592, 130] on h5 "Which DNS record type is commonly used for email server configuration? .spinner…" at bounding box center [518, 129] width 500 height 38
drag, startPoint x: 592, startPoint y: 130, endPoint x: 617, endPoint y: 138, distance: 26.4
click at [617, 138] on h5 "Which DNS record type is commonly used for email server configuration? .spinner…" at bounding box center [518, 129] width 500 height 38
click at [446, 257] on div "MX (Mail Exchanger)" at bounding box center [517, 249] width 497 height 32
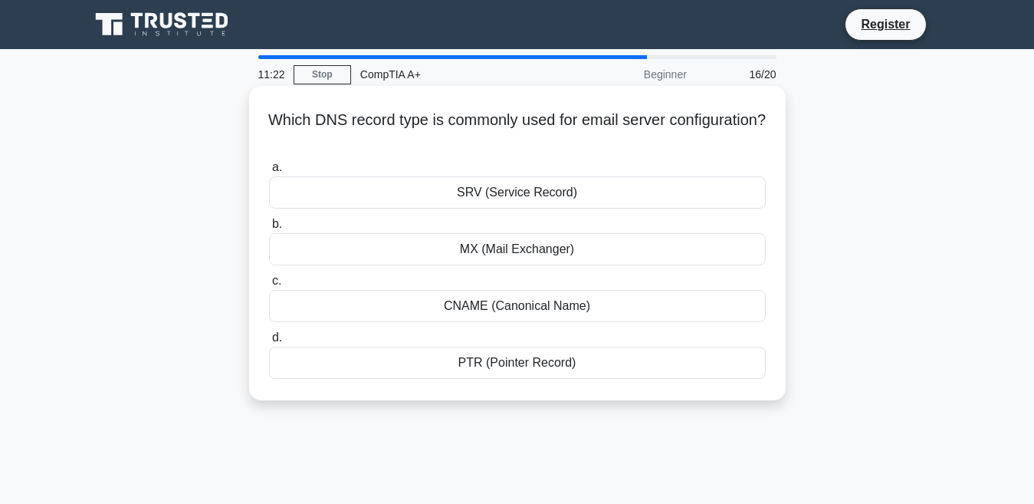
click at [269, 229] on input "b. MX (Mail Exchanger)" at bounding box center [269, 224] width 0 height 10
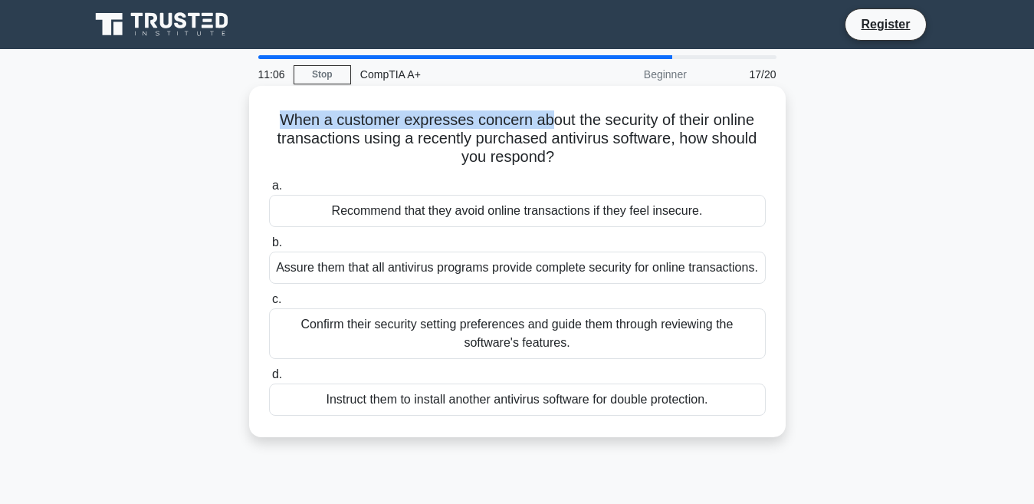
drag, startPoint x: 278, startPoint y: 115, endPoint x: 601, endPoint y: 117, distance: 322.8
click at [601, 117] on h5 "When a customer expresses concern about the security of their online transactio…" at bounding box center [518, 138] width 500 height 57
click at [678, 126] on h5 "When a customer expresses concern about the security of their online transactio…" at bounding box center [518, 138] width 500 height 57
drag, startPoint x: 279, startPoint y: 117, endPoint x: 347, endPoint y: 122, distance: 68.5
click at [347, 122] on h5 "When a customer expresses concern about the security of their online transactio…" at bounding box center [518, 138] width 500 height 57
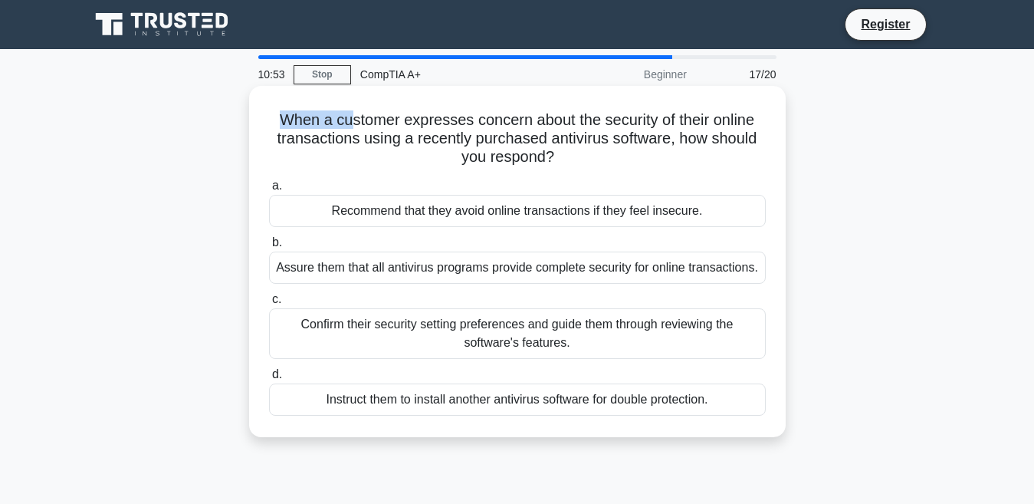
click at [347, 122] on h5 "When a customer expresses concern about the security of their online transactio…" at bounding box center [518, 138] width 500 height 57
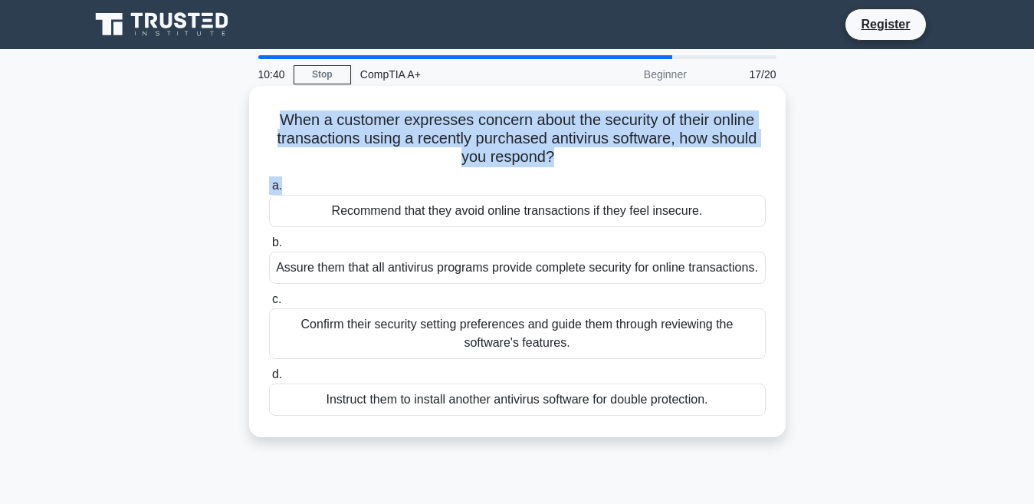
drag, startPoint x: 274, startPoint y: 116, endPoint x: 489, endPoint y: 176, distance: 223.1
click at [489, 176] on div "When a customer expresses concern about the security of their online transactio…" at bounding box center [517, 261] width 524 height 339
drag, startPoint x: 489, startPoint y: 176, endPoint x: 399, endPoint y: 163, distance: 90.7
click at [399, 163] on h5 "When a customer expresses concern about the security of their online transactio…" at bounding box center [518, 138] width 500 height 57
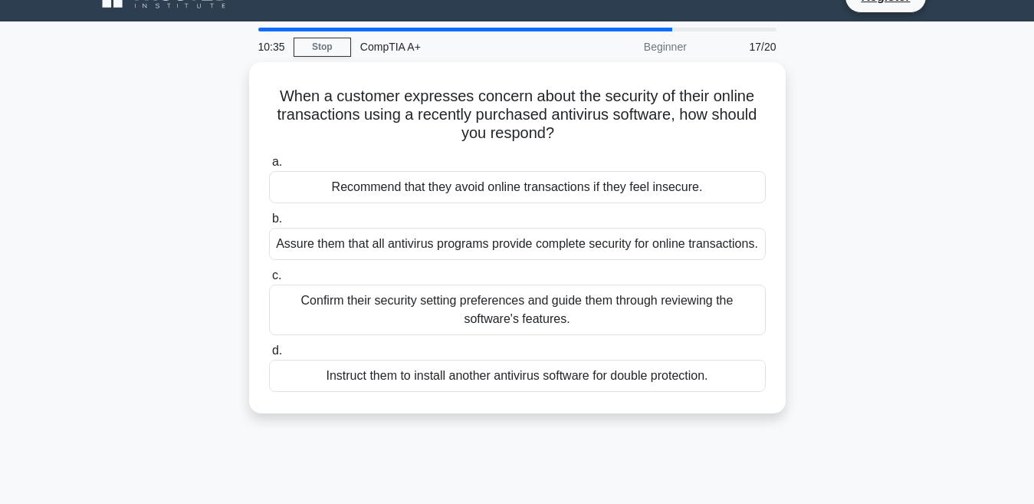
scroll to position [29, 0]
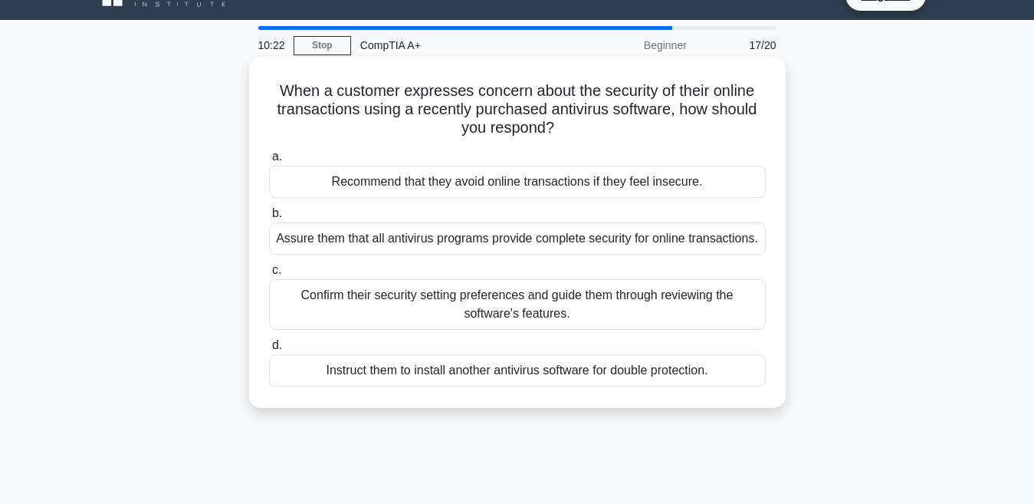
click at [530, 303] on div "Confirm their security setting preferences and guide them through reviewing the…" at bounding box center [517, 304] width 497 height 51
click at [269, 275] on input "c. Confirm their security setting preferences and guide them through reviewing …" at bounding box center [269, 270] width 0 height 10
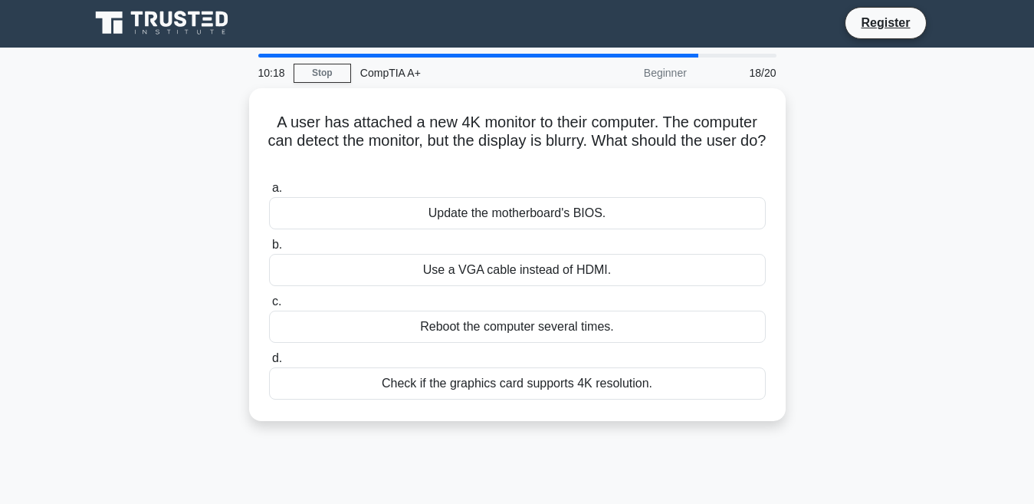
scroll to position [0, 0]
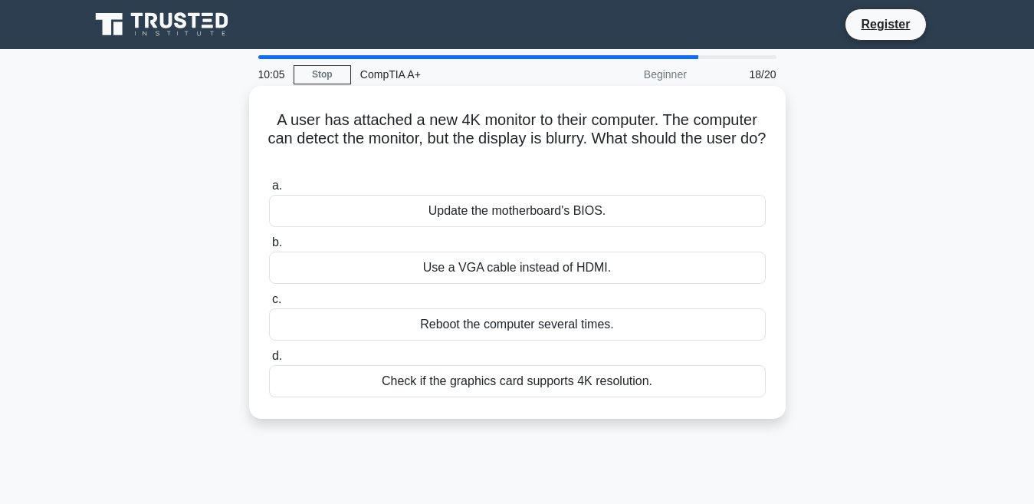
drag, startPoint x: 272, startPoint y: 120, endPoint x: 657, endPoint y: 168, distance: 387.9
click at [657, 167] on h5 "A user has attached a new 4K monitor to their computer. The computer can detect…" at bounding box center [518, 138] width 500 height 57
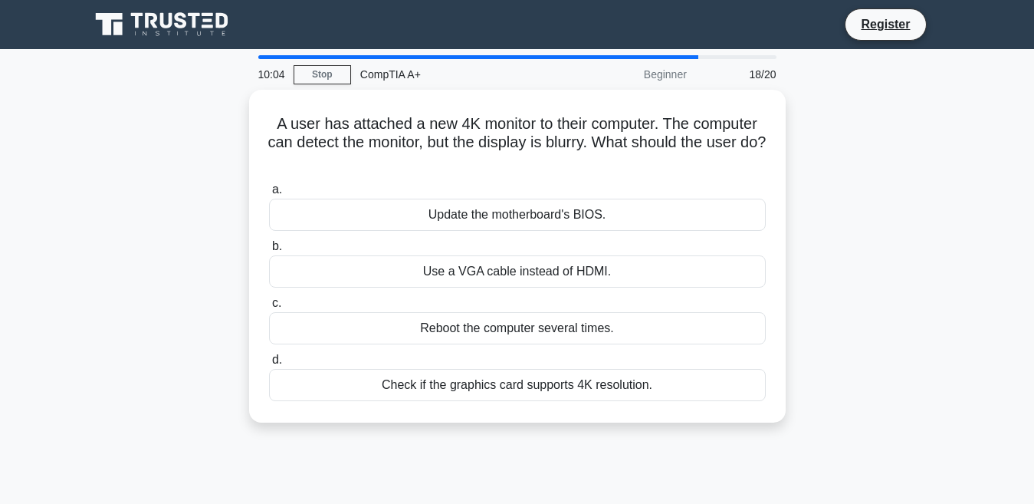
click at [879, 218] on div "A user has attached a new 4K monitor to their computer. The computer can detect…" at bounding box center [518, 265] width 874 height 351
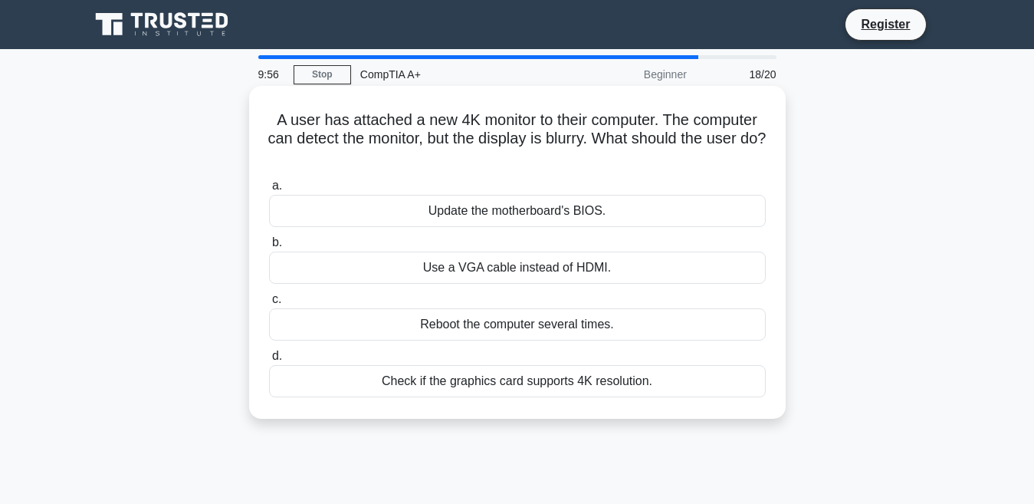
click at [559, 385] on div "Check if the graphics card supports 4K resolution." at bounding box center [517, 381] width 497 height 32
click at [269, 361] on input "d. Check if the graphics card supports 4K resolution." at bounding box center [269, 356] width 0 height 10
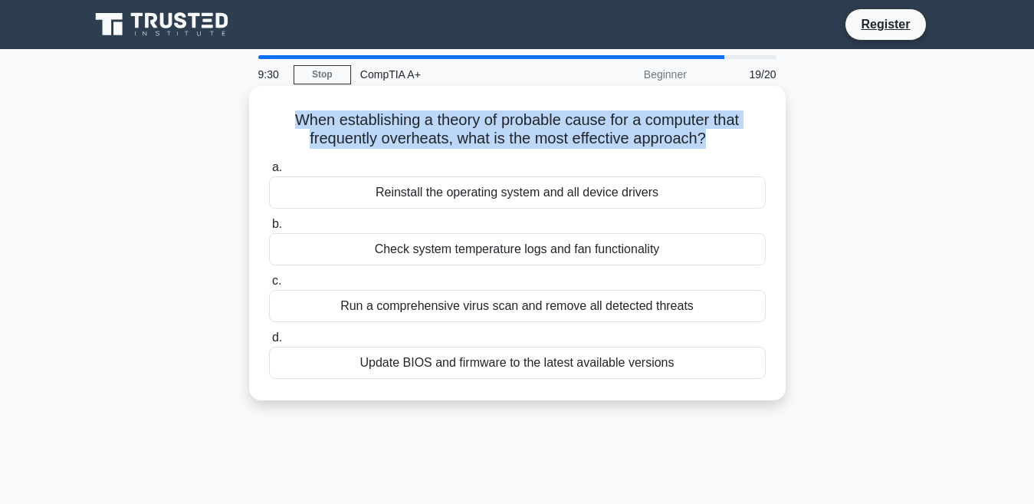
drag, startPoint x: 285, startPoint y: 113, endPoint x: 706, endPoint y: 143, distance: 422.1
click at [706, 143] on h5 "When establishing a theory of probable cause for a computer that frequently ove…" at bounding box center [518, 129] width 500 height 38
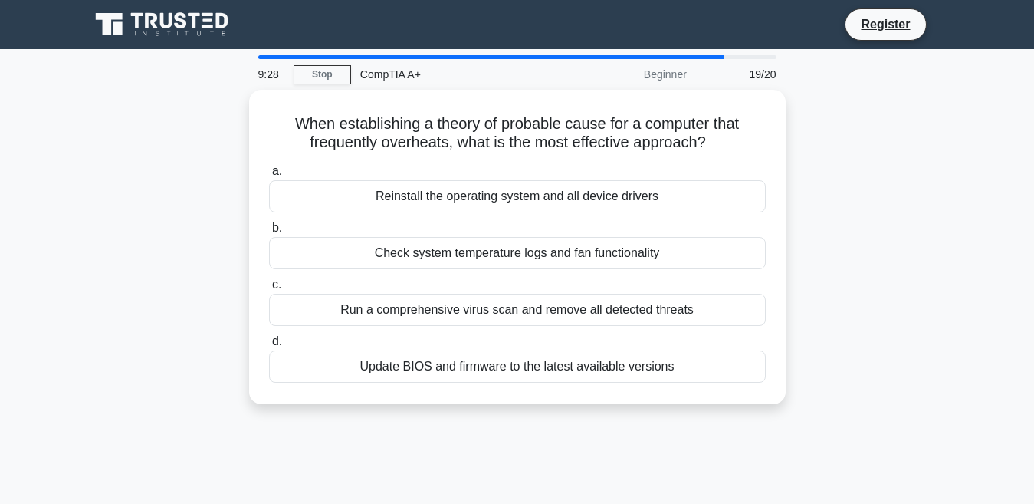
click at [839, 233] on div "When establishing a theory of probable cause for a computer that frequently ove…" at bounding box center [518, 256] width 874 height 333
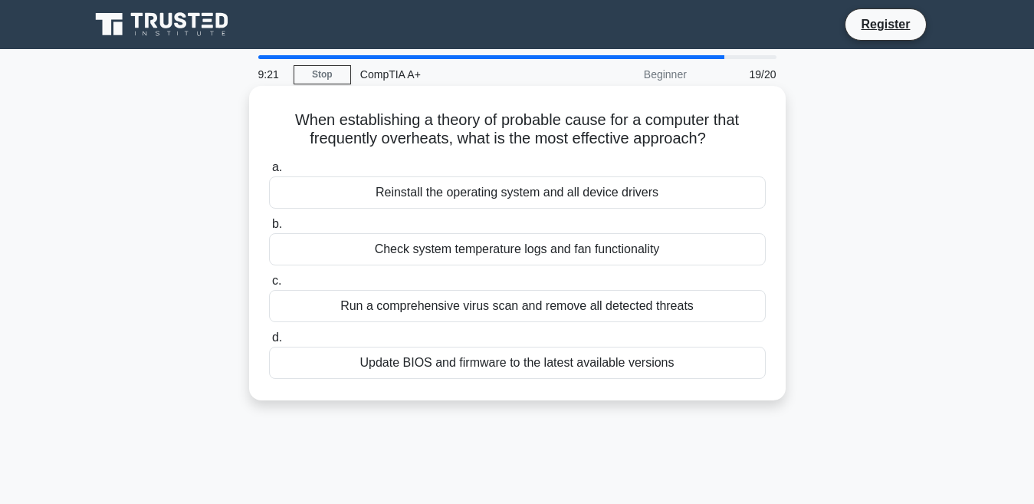
click at [462, 250] on div "Check system temperature logs and fan functionality" at bounding box center [517, 249] width 497 height 32
click at [269, 229] on input "b. Check system temperature logs and fan functionality" at bounding box center [269, 224] width 0 height 10
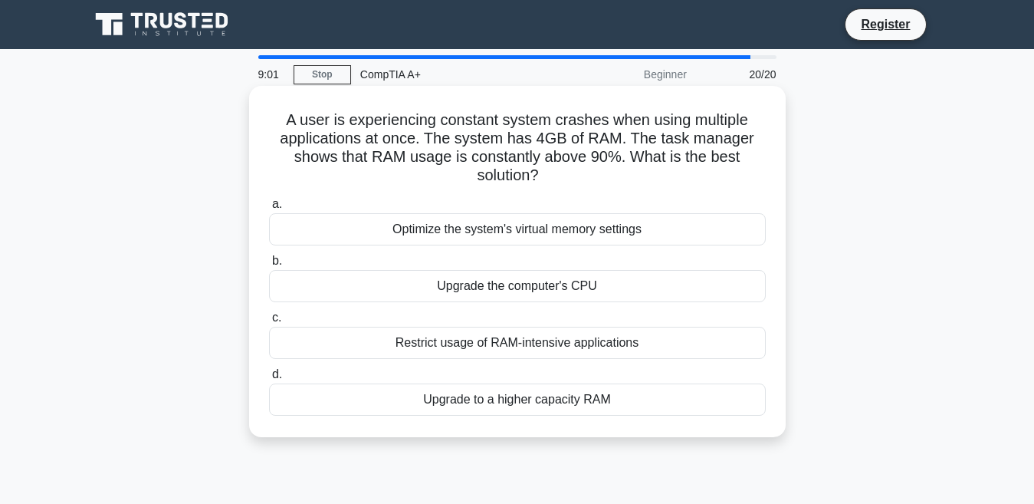
drag, startPoint x: 285, startPoint y: 117, endPoint x: 643, endPoint y: 185, distance: 363.8
click at [643, 185] on h5 "A user is experiencing constant system crashes when using multiple applications…" at bounding box center [518, 147] width 500 height 75
click at [521, 234] on div "Optimize the system's virtual memory settings" at bounding box center [517, 229] width 497 height 32
click at [269, 209] on input "a. Optimize the system's virtual memory settings" at bounding box center [269, 204] width 0 height 10
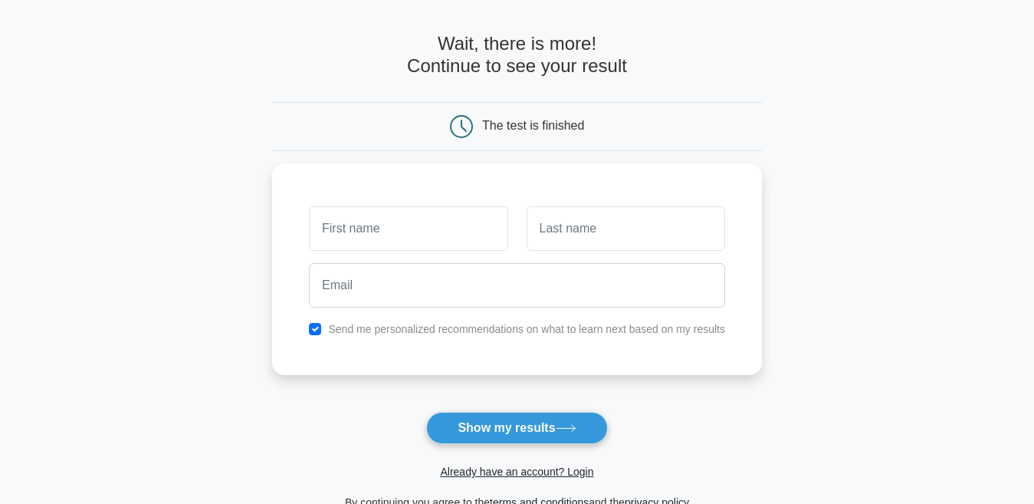
scroll to position [48, 0]
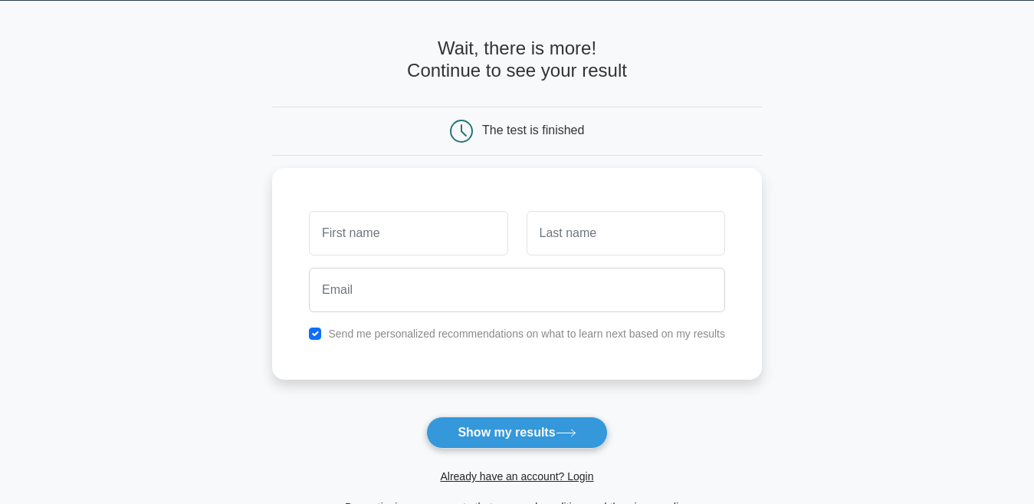
type input "m"
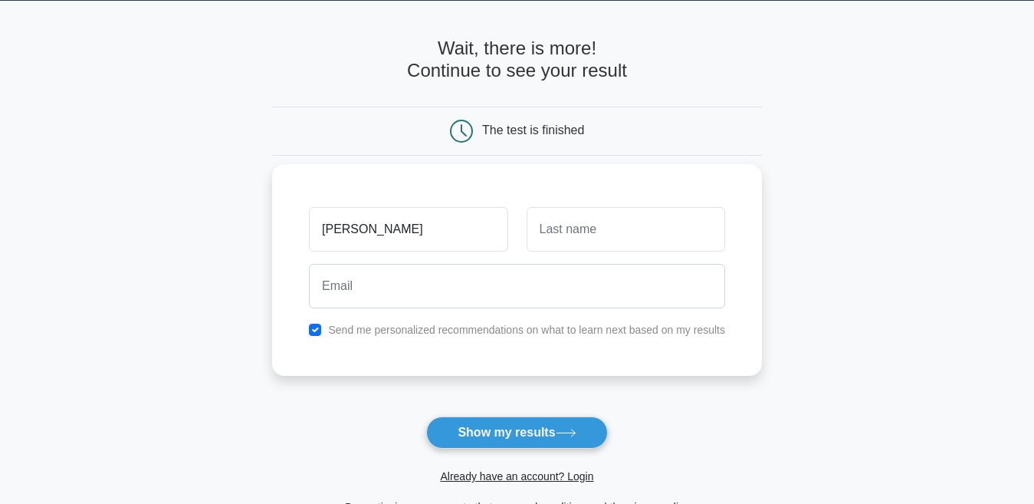
type input "Mohammed"
click at [619, 232] on input "text" at bounding box center [626, 229] width 199 height 44
type input "A"
type input "a"
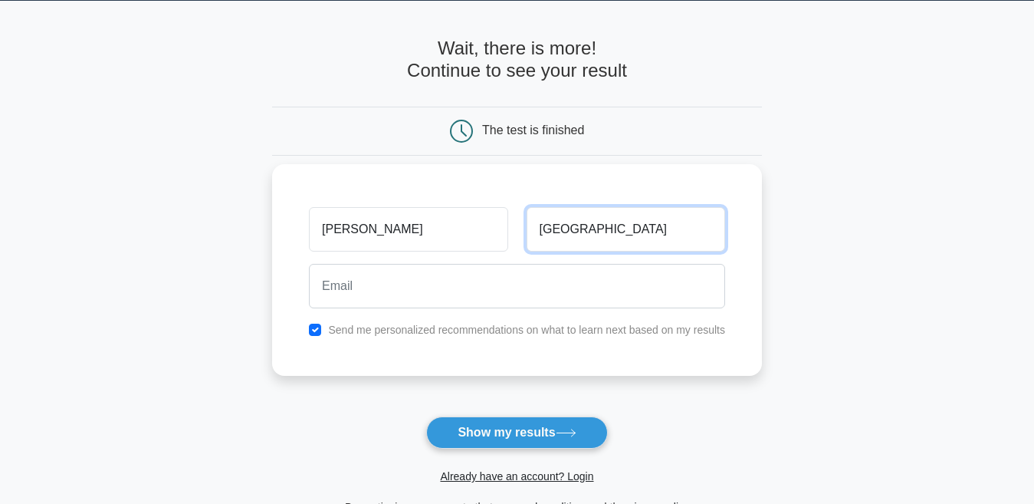
type input "Albutayban"
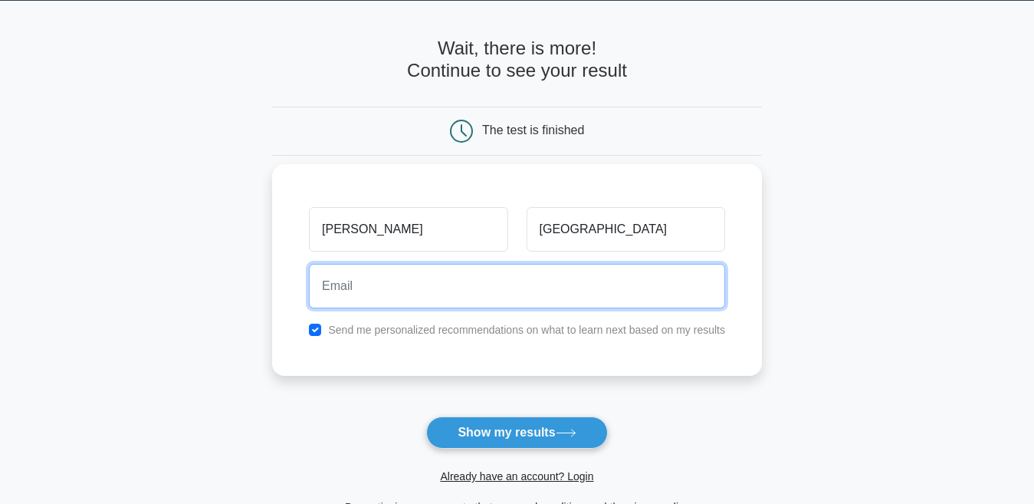
click at [387, 287] on input "email" at bounding box center [517, 286] width 416 height 44
type input "m"
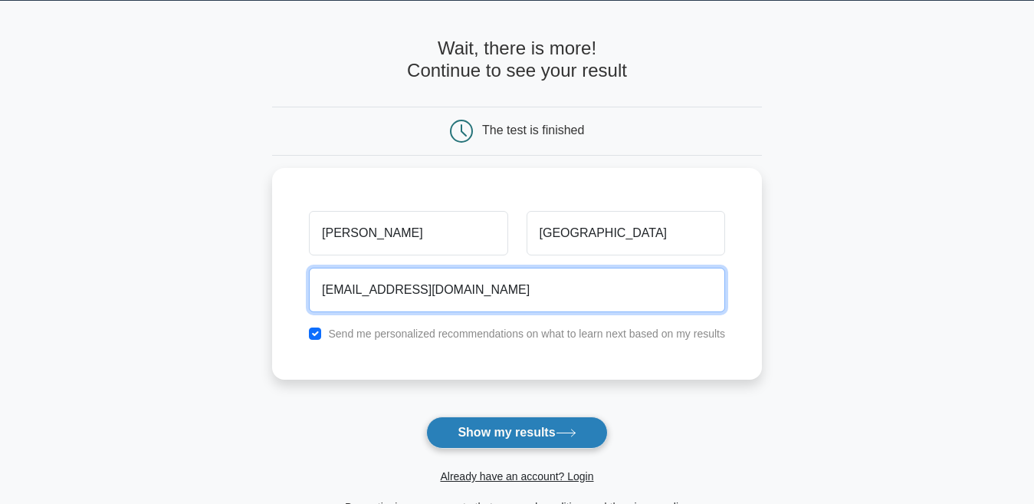
type input "mhmd201720@gmail.com"
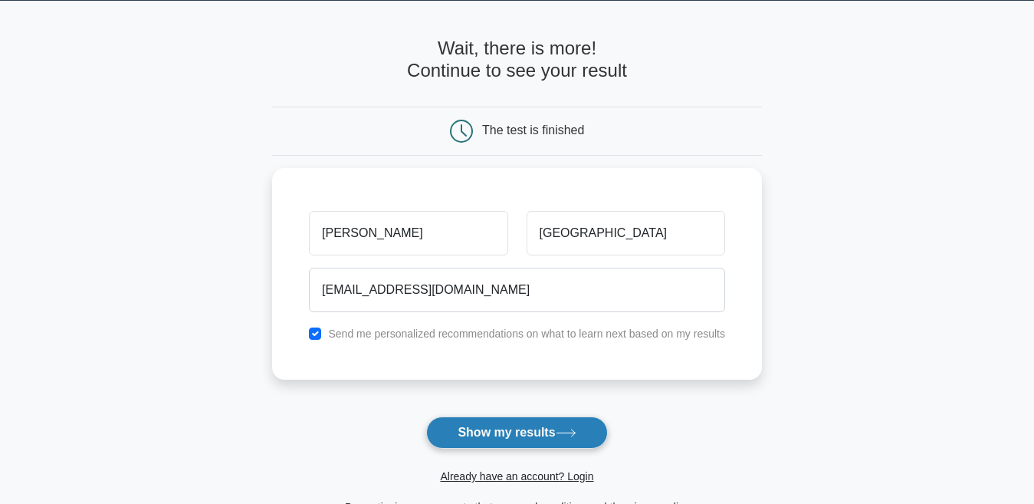
click at [523, 445] on button "Show my results" at bounding box center [516, 432] width 181 height 32
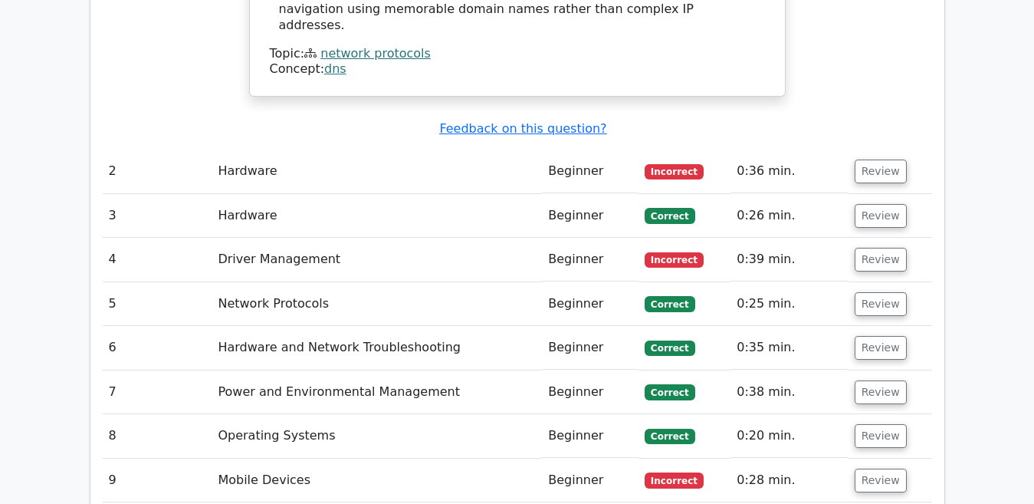
scroll to position [2254, 0]
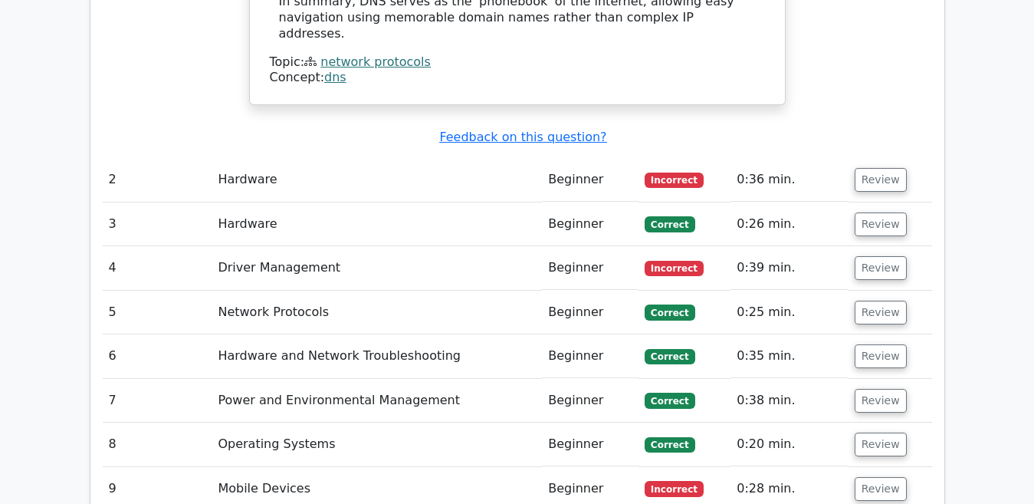
click at [851, 158] on td "Review" at bounding box center [891, 180] width 84 height 44
click at [855, 168] on button "Review" at bounding box center [881, 180] width 52 height 24
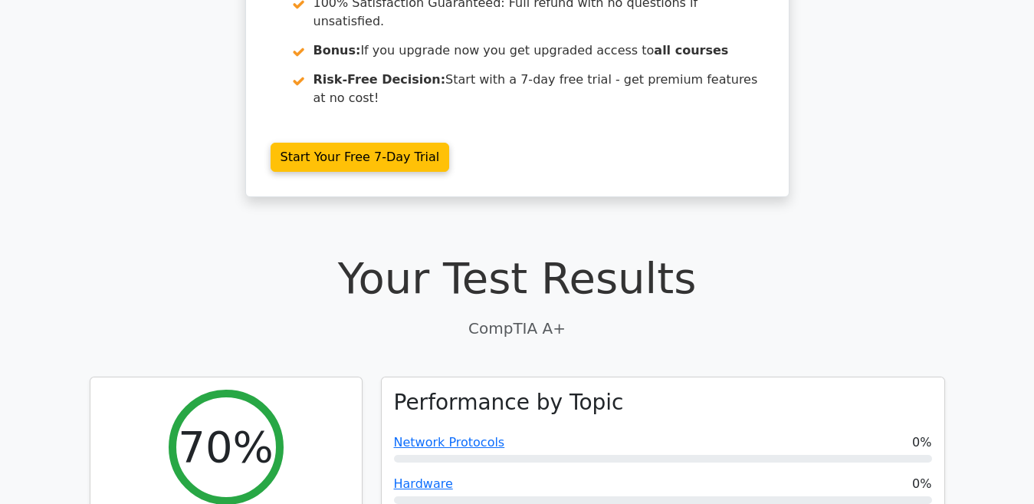
scroll to position [0, 0]
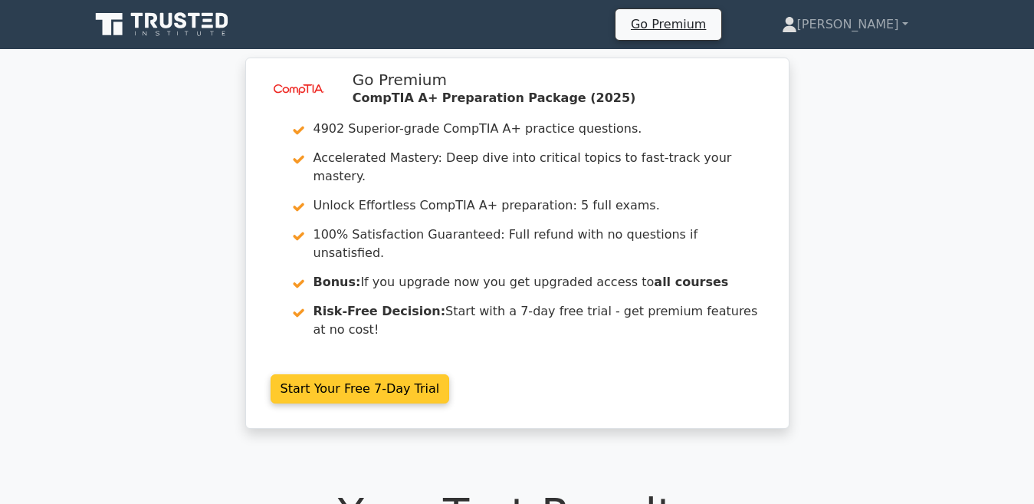
drag, startPoint x: 1026, startPoint y: 13, endPoint x: 280, endPoint y: 202, distance: 769.5
click at [276, 374] on link "Start Your Free 7-Day Trial" at bounding box center [360, 388] width 179 height 29
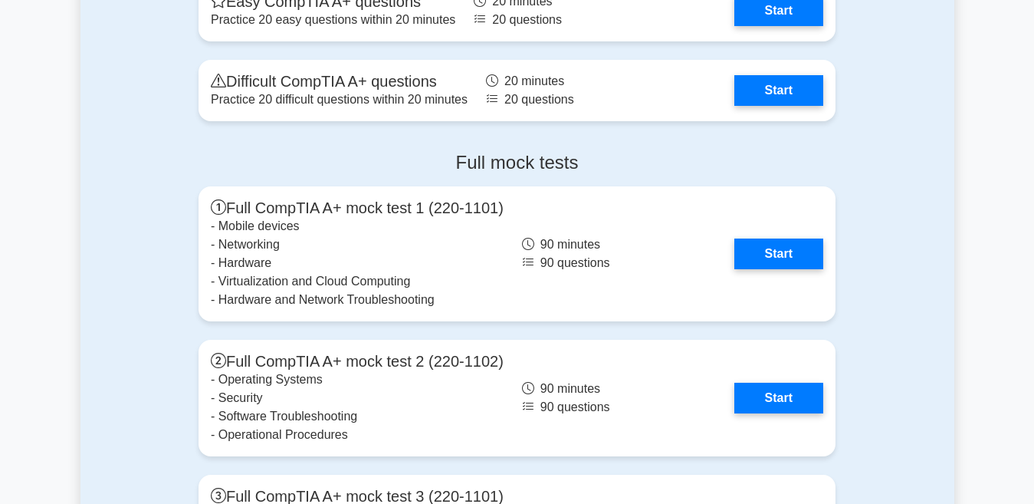
scroll to position [3798, 0]
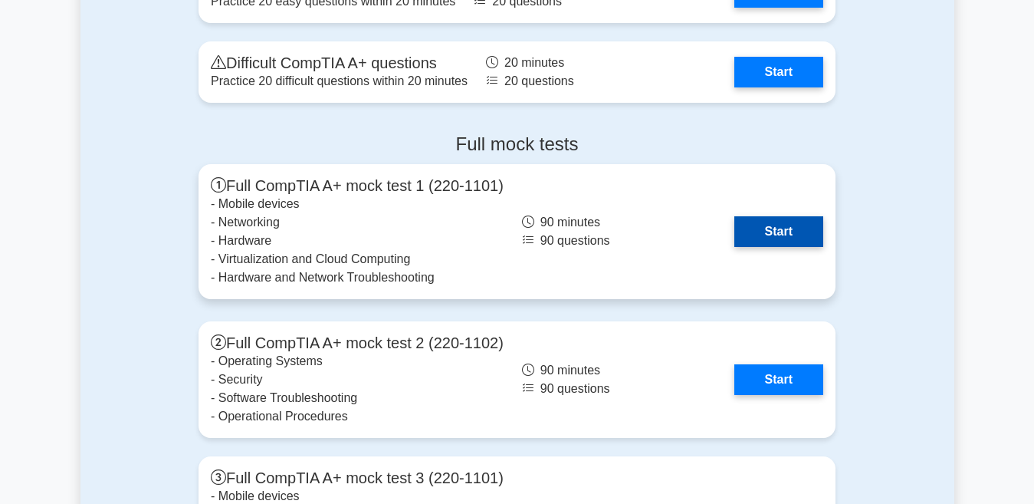
click at [787, 241] on link "Start" at bounding box center [779, 231] width 89 height 31
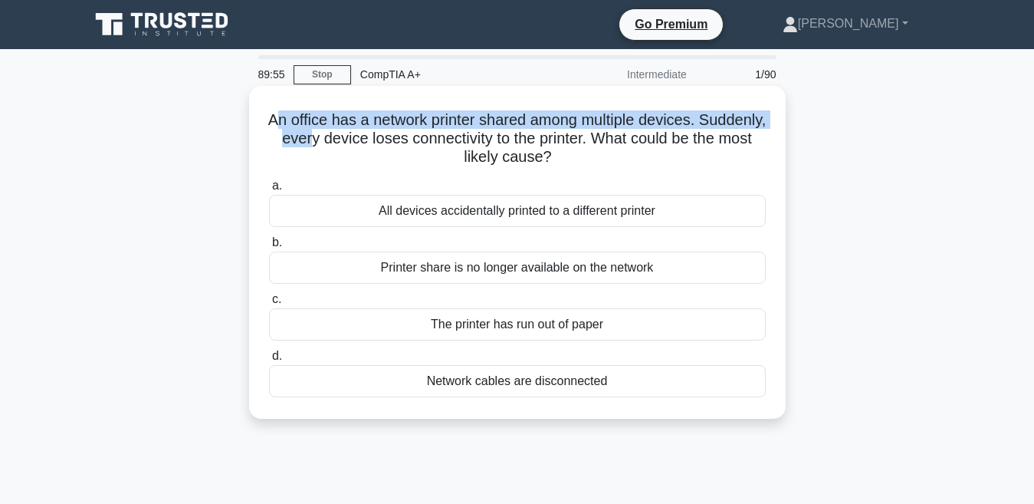
drag, startPoint x: 304, startPoint y: 117, endPoint x: 377, endPoint y: 134, distance: 75.7
click at [377, 134] on h5 "An office has a network printer shared among multiple devices. Suddenly, every …" at bounding box center [518, 138] width 500 height 57
drag, startPoint x: 377, startPoint y: 134, endPoint x: 314, endPoint y: 104, distance: 70.6
click at [377, 134] on h5 "An office has a network printer shared among multiple devices. Suddenly, every …" at bounding box center [518, 138] width 500 height 57
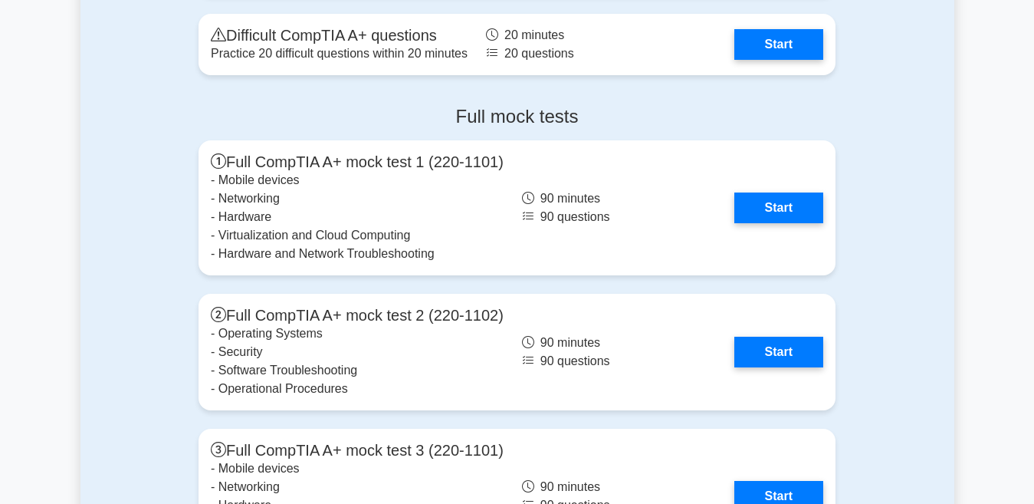
scroll to position [3835, 0]
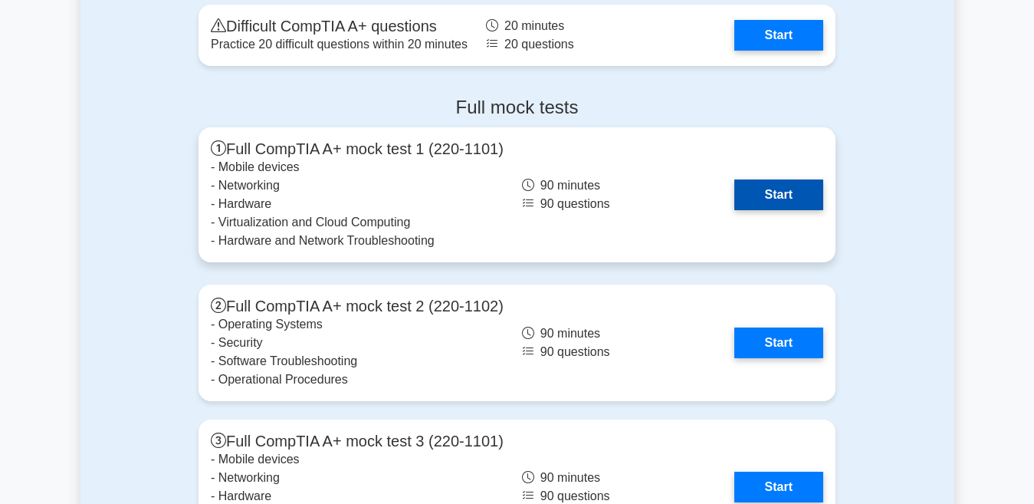
click at [754, 195] on link "Start" at bounding box center [779, 194] width 89 height 31
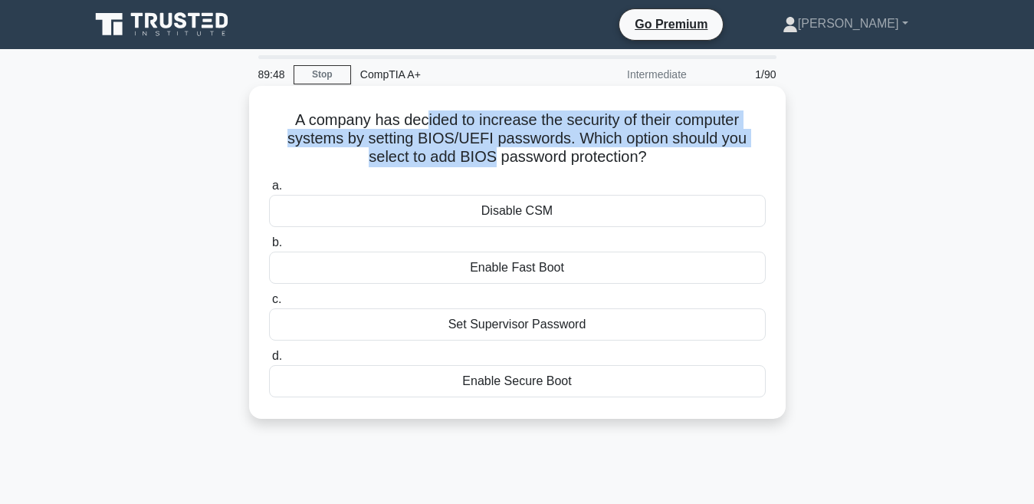
drag, startPoint x: 421, startPoint y: 116, endPoint x: 492, endPoint y: 159, distance: 83.2
click at [492, 159] on h5 "A company has decided to increase the security of their computer systems by set…" at bounding box center [518, 138] width 500 height 57
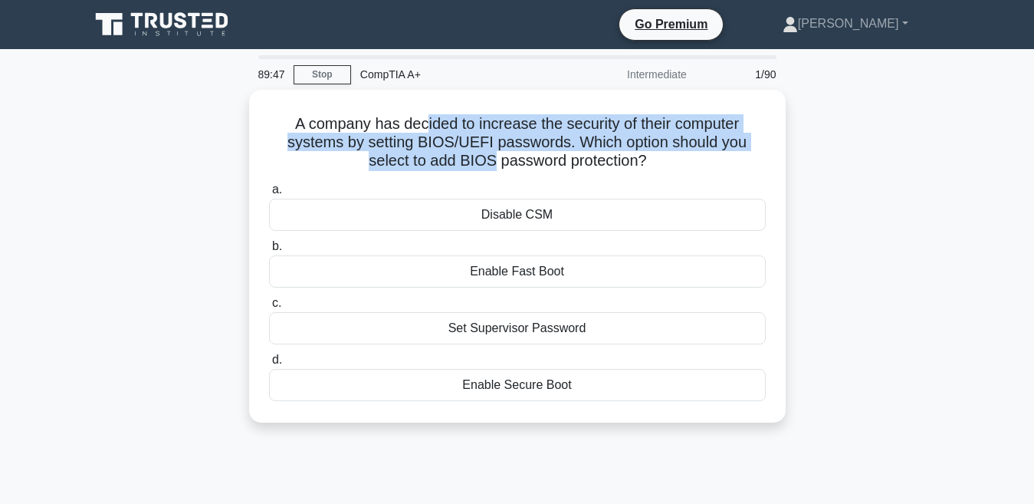
click at [945, 219] on div "A company has decided to increase the security of their computer systems by set…" at bounding box center [518, 265] width 874 height 351
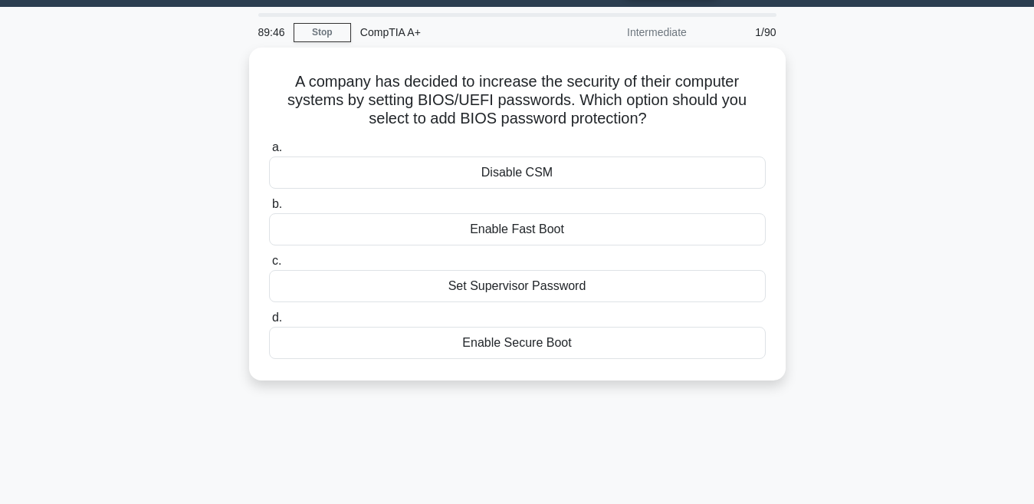
scroll to position [44, 0]
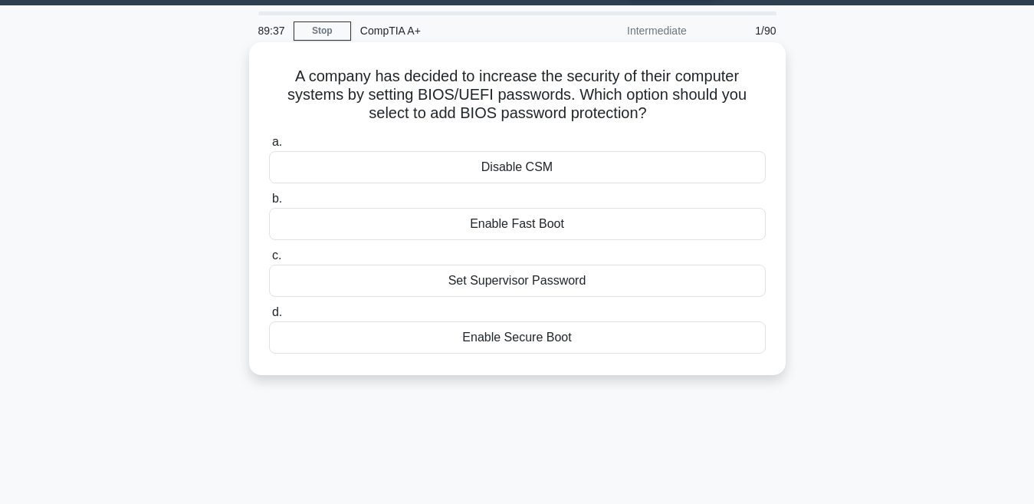
click at [556, 284] on div "Set Supervisor Password" at bounding box center [517, 281] width 497 height 32
click at [269, 261] on input "c. Set Supervisor Password" at bounding box center [269, 256] width 0 height 10
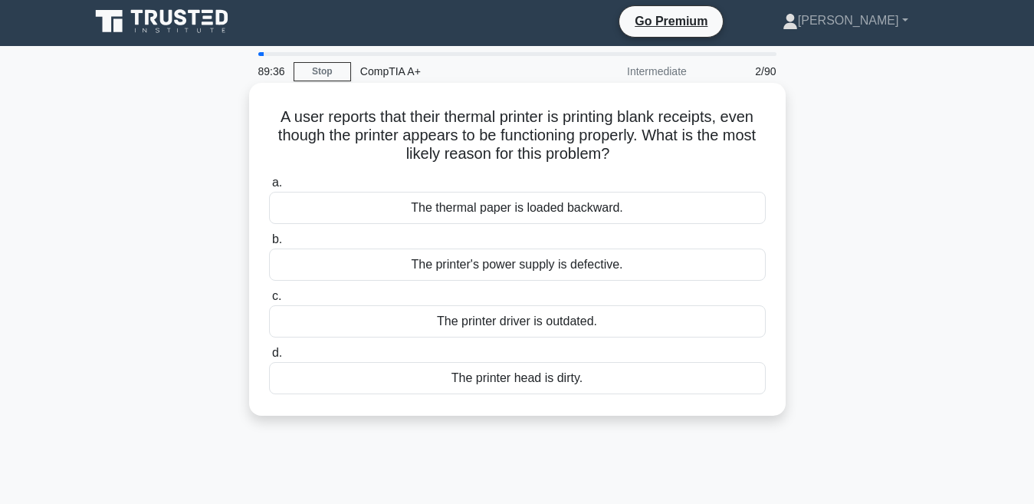
scroll to position [0, 0]
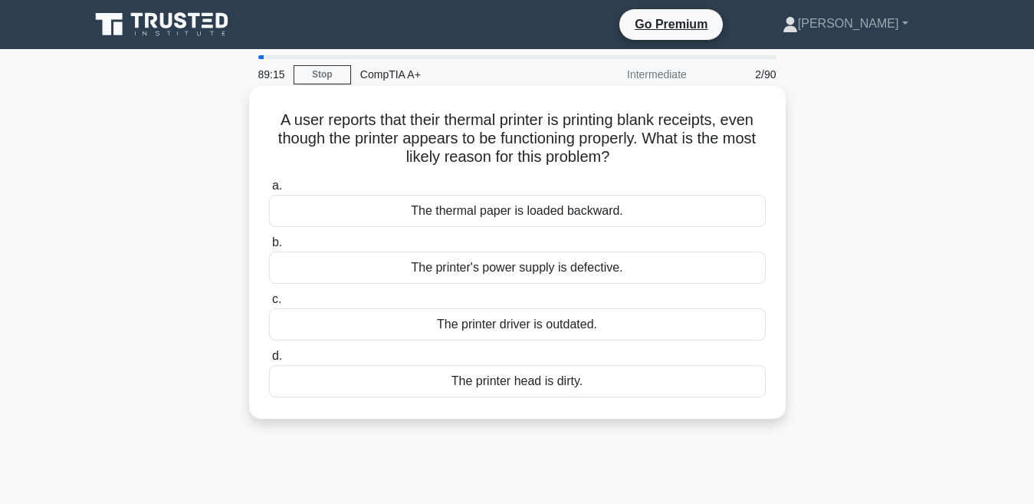
drag, startPoint x: 272, startPoint y: 117, endPoint x: 636, endPoint y: 166, distance: 366.7
click at [636, 166] on h5 "A user reports that their thermal printer is printing blank receipts, even thou…" at bounding box center [518, 138] width 500 height 57
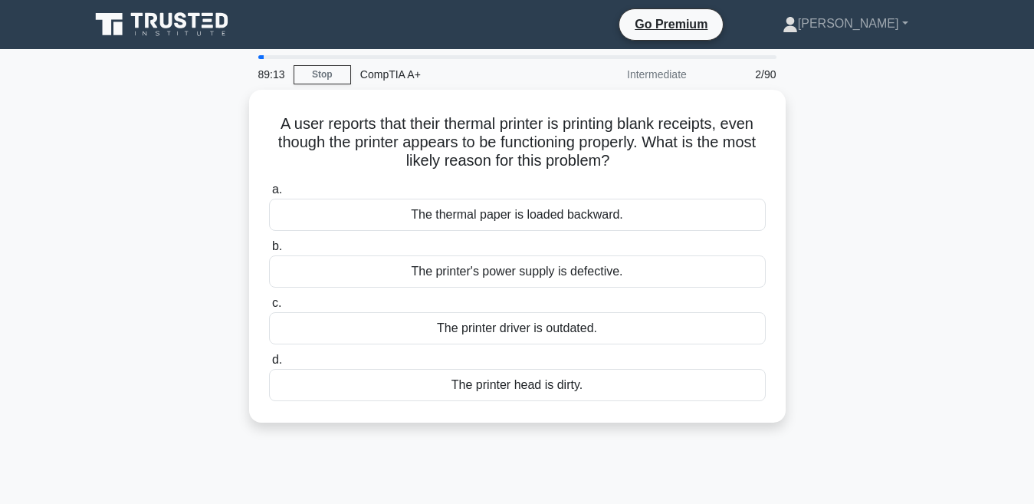
click at [891, 202] on div "A user reports that their thermal printer is printing blank receipts, even thou…" at bounding box center [518, 265] width 874 height 351
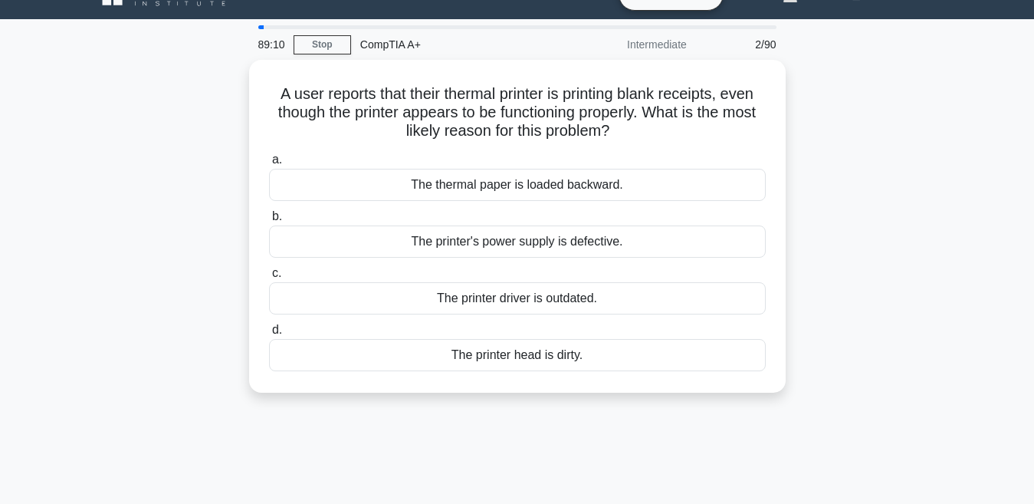
scroll to position [33, 0]
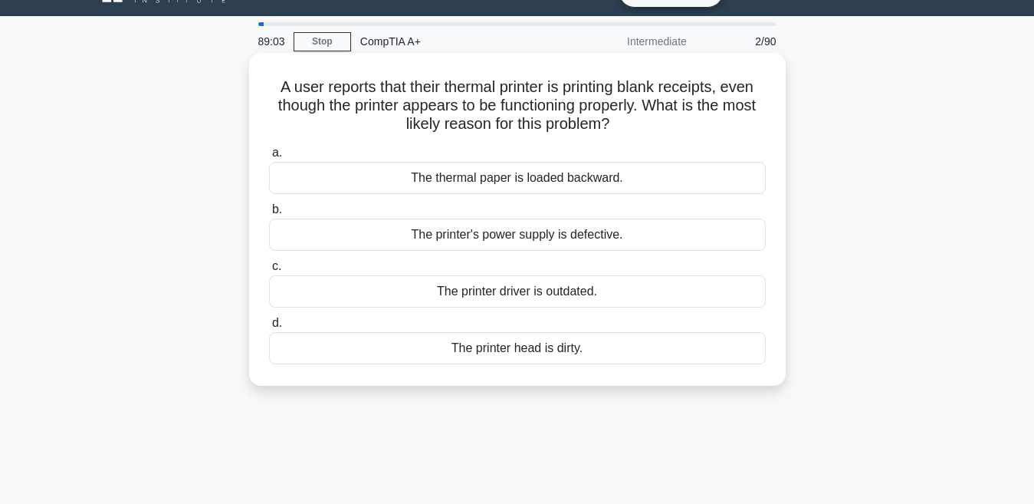
click at [575, 242] on div "The printer's power supply is defective." at bounding box center [517, 235] width 497 height 32
click at [269, 215] on input "b. The printer's power supply is defective." at bounding box center [269, 210] width 0 height 10
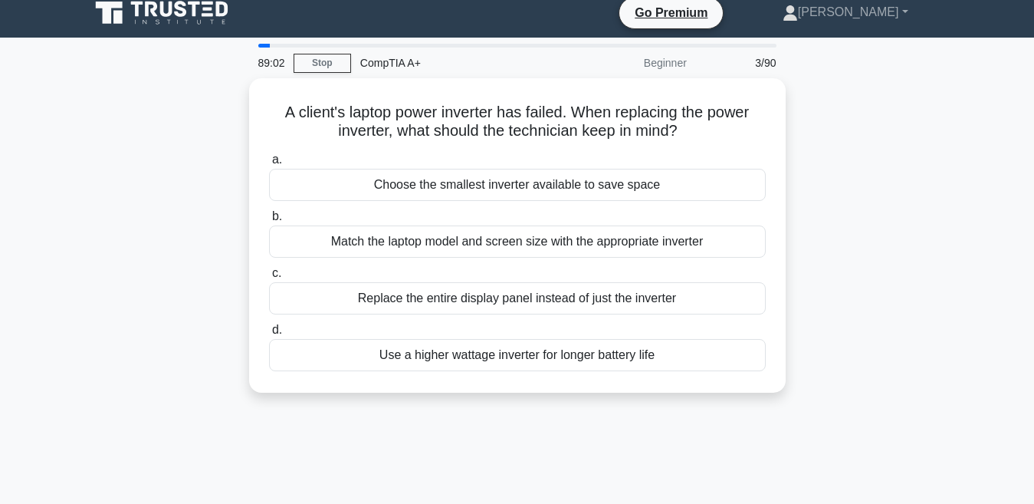
scroll to position [0, 0]
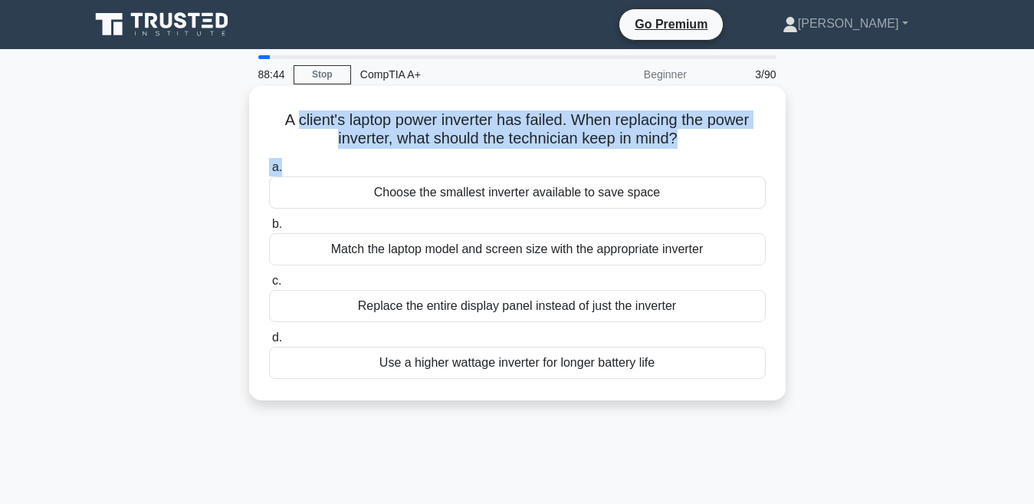
drag, startPoint x: 291, startPoint y: 126, endPoint x: 532, endPoint y: 169, distance: 244.6
click at [532, 169] on div "A client's laptop power inverter has failed. When replacing the power inverter,…" at bounding box center [517, 243] width 524 height 302
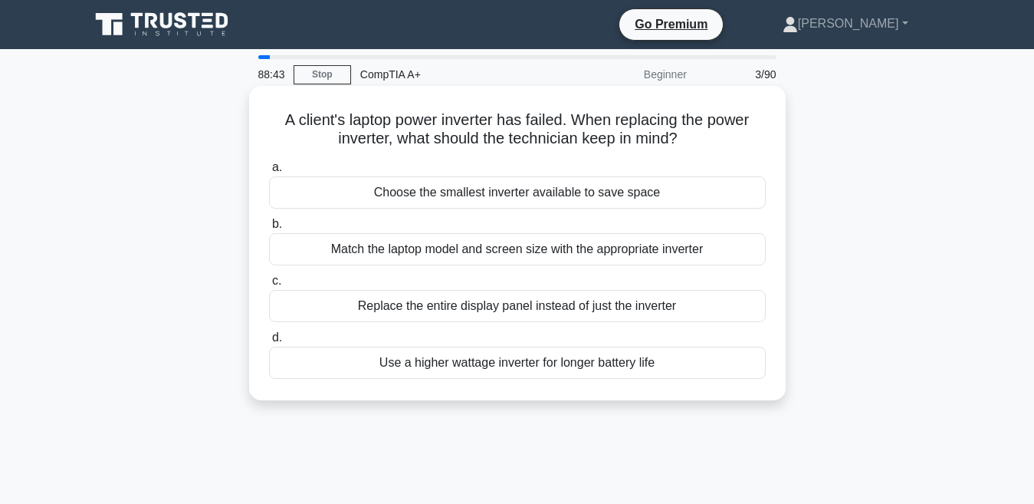
drag, startPoint x: 532, startPoint y: 169, endPoint x: 528, endPoint y: 260, distance: 91.4
click at [528, 260] on div "Match the laptop model and screen size with the appropriate inverter" at bounding box center [517, 249] width 497 height 32
click at [269, 229] on input "b. Match the laptop model and screen size with the appropriate inverter" at bounding box center [269, 224] width 0 height 10
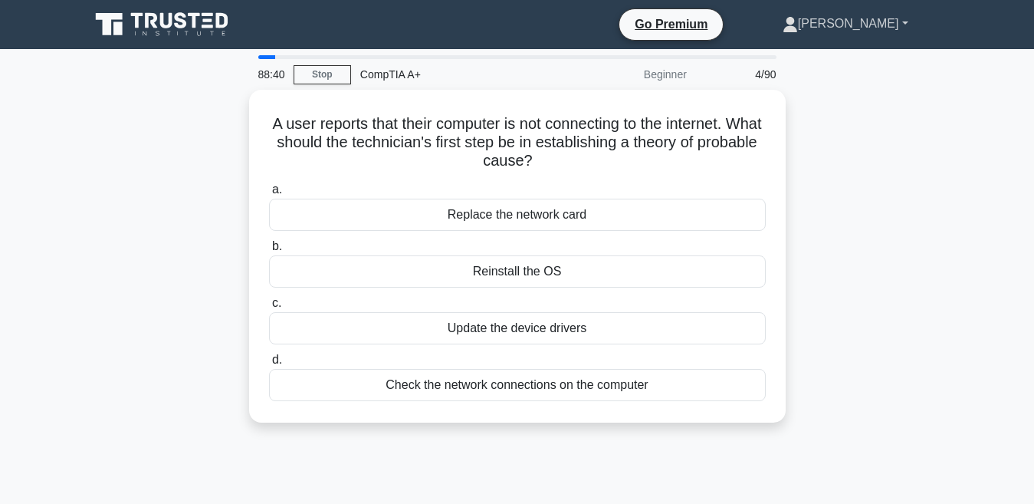
click at [835, 25] on link "[PERSON_NAME]" at bounding box center [845, 23] width 199 height 31
click at [225, 28] on icon at bounding box center [163, 24] width 147 height 29
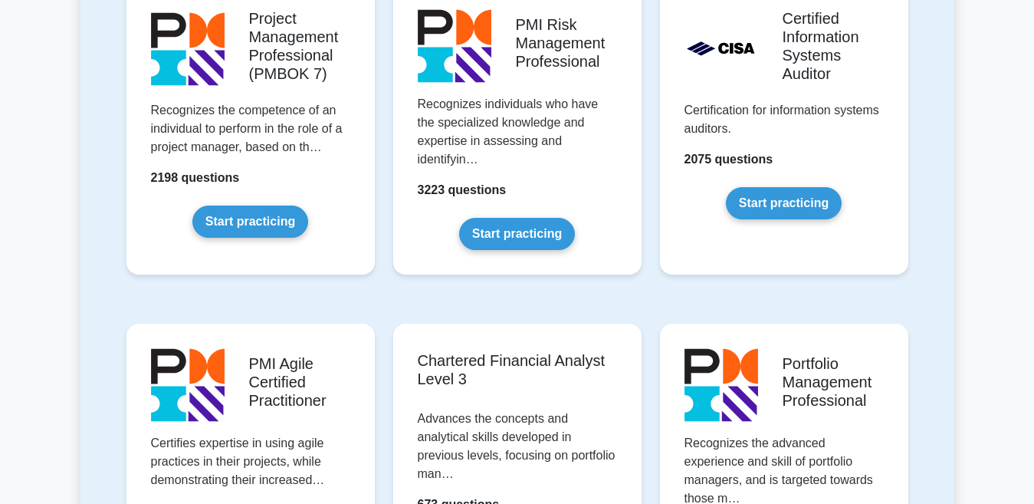
scroll to position [350, 0]
